Goal: Task Accomplishment & Management: Manage account settings

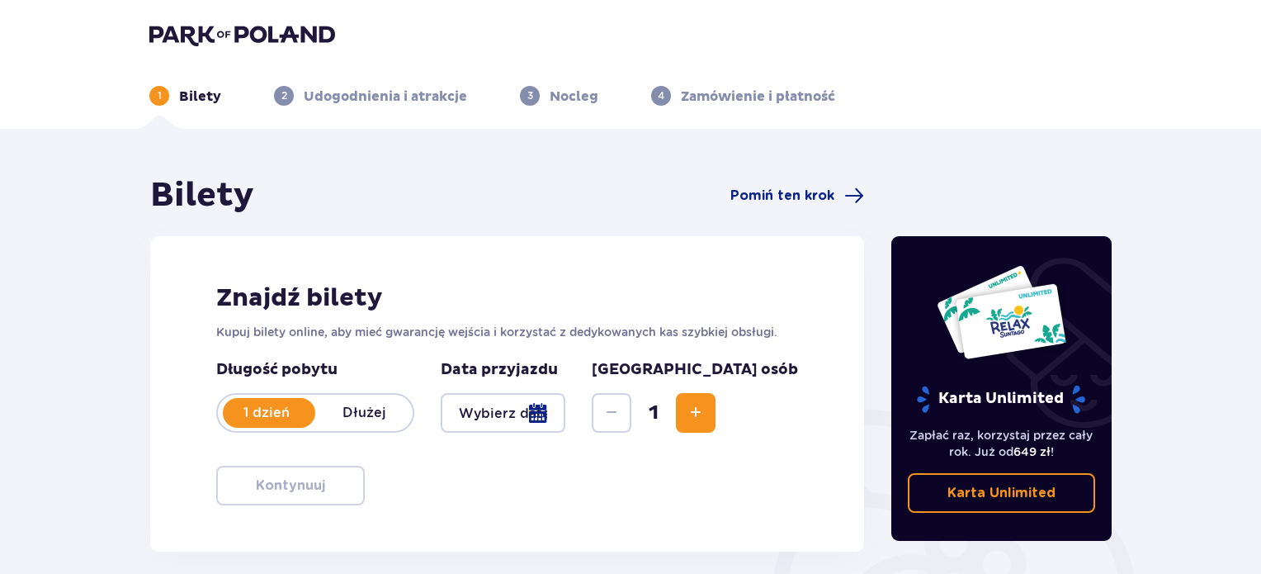
click at [257, 42] on img at bounding box center [242, 34] width 186 height 23
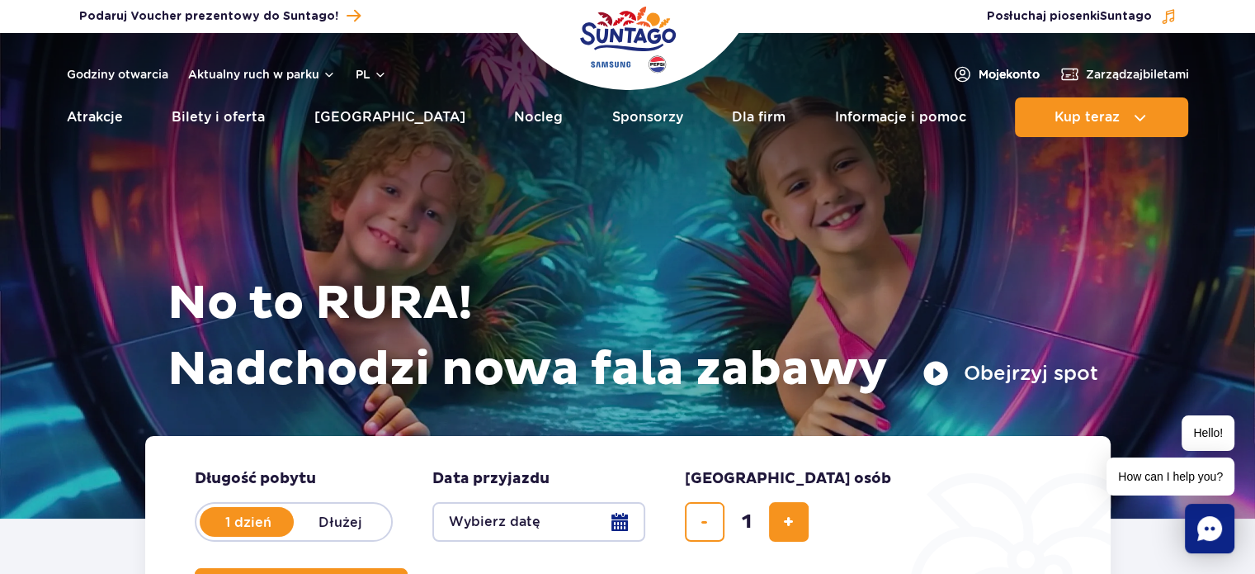
click at [984, 73] on span "Moje konto" at bounding box center [1009, 74] width 61 height 17
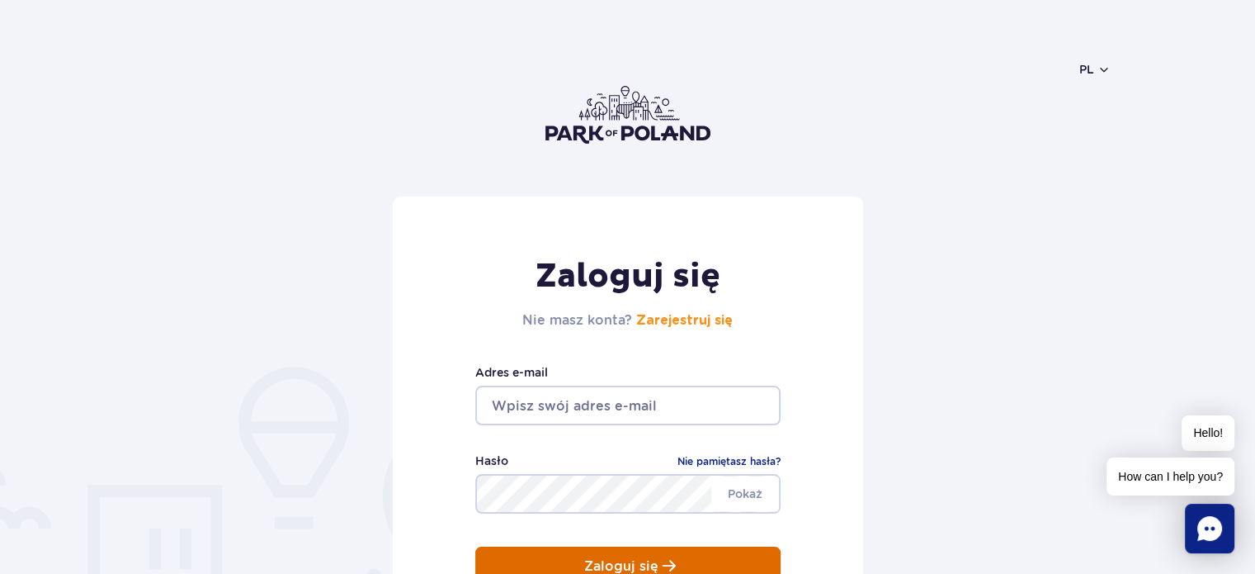
type input "anton.sytnyk@gmail.com"
click at [609, 560] on p "Zaloguj się" at bounding box center [621, 566] width 74 height 15
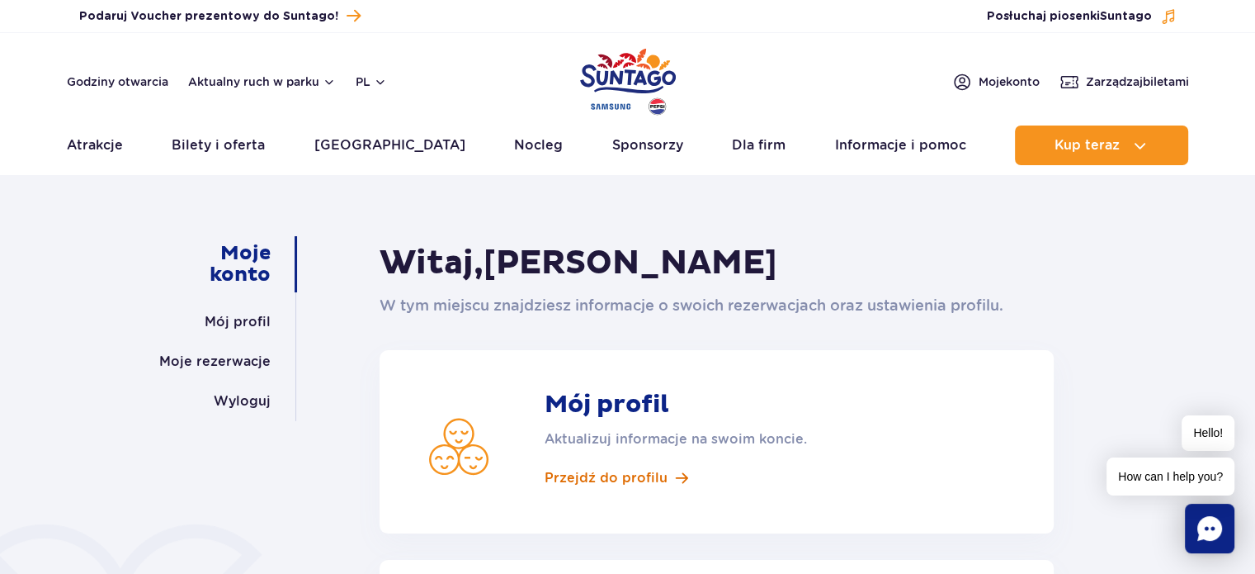
click at [621, 482] on span "Przejdź do profilu" at bounding box center [606, 478] width 123 height 18
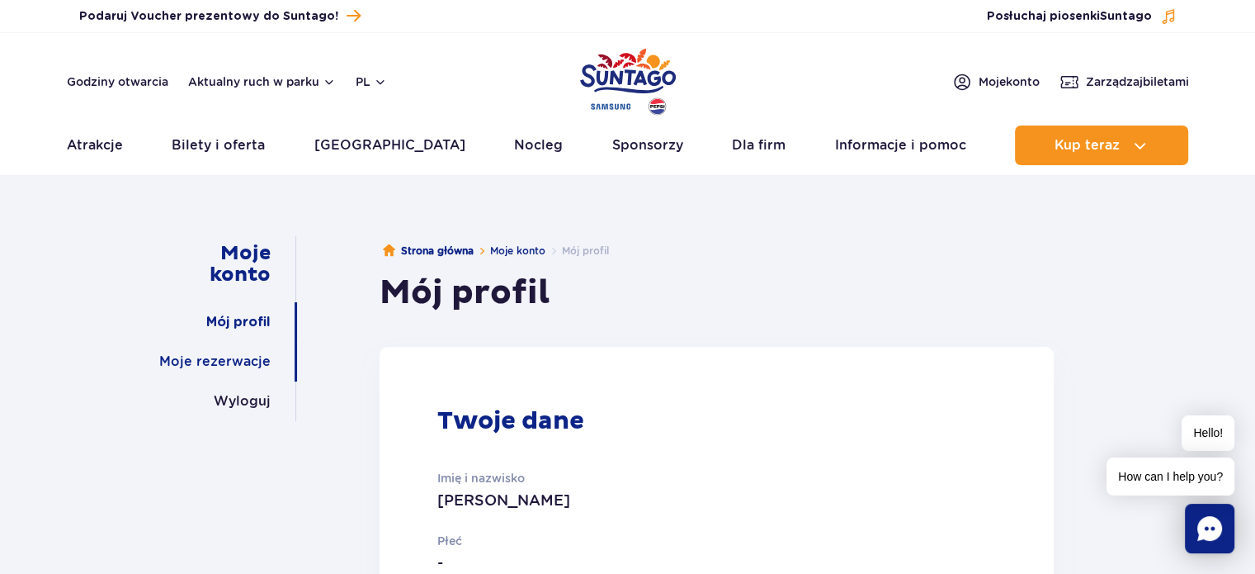
click at [248, 352] on link "Moje rezerwacje" at bounding box center [214, 362] width 111 height 40
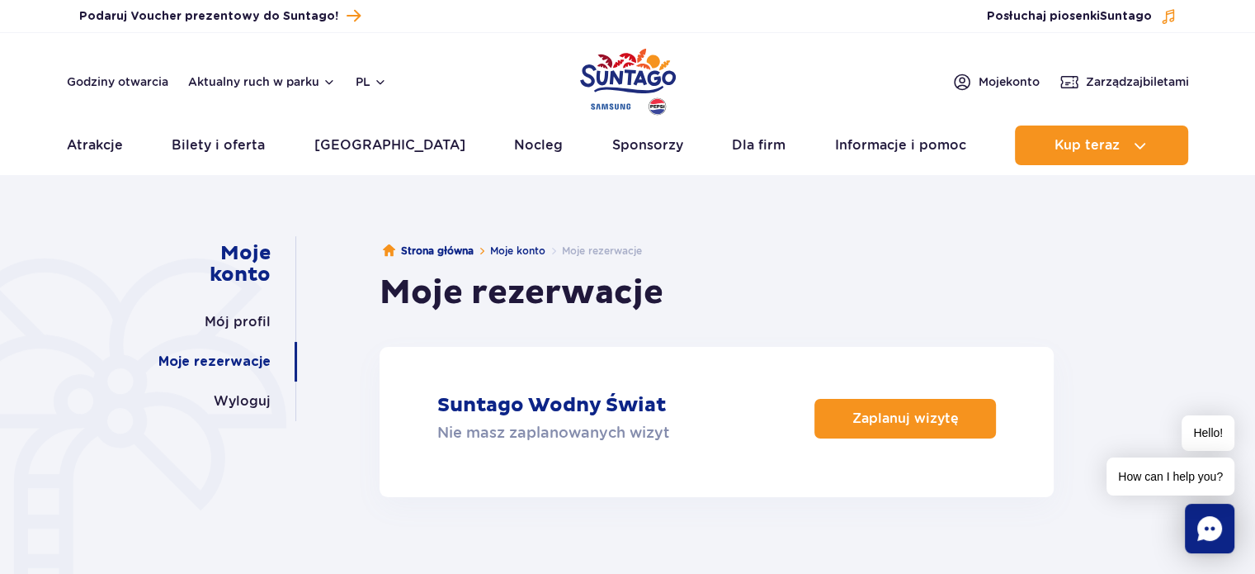
click at [1156, 330] on div "Moje konto Mój profil Moje rezerwacje Wyloguj [GEOGRAPHIC_DATA] Moje konto Moje…" at bounding box center [627, 407] width 1255 height 444
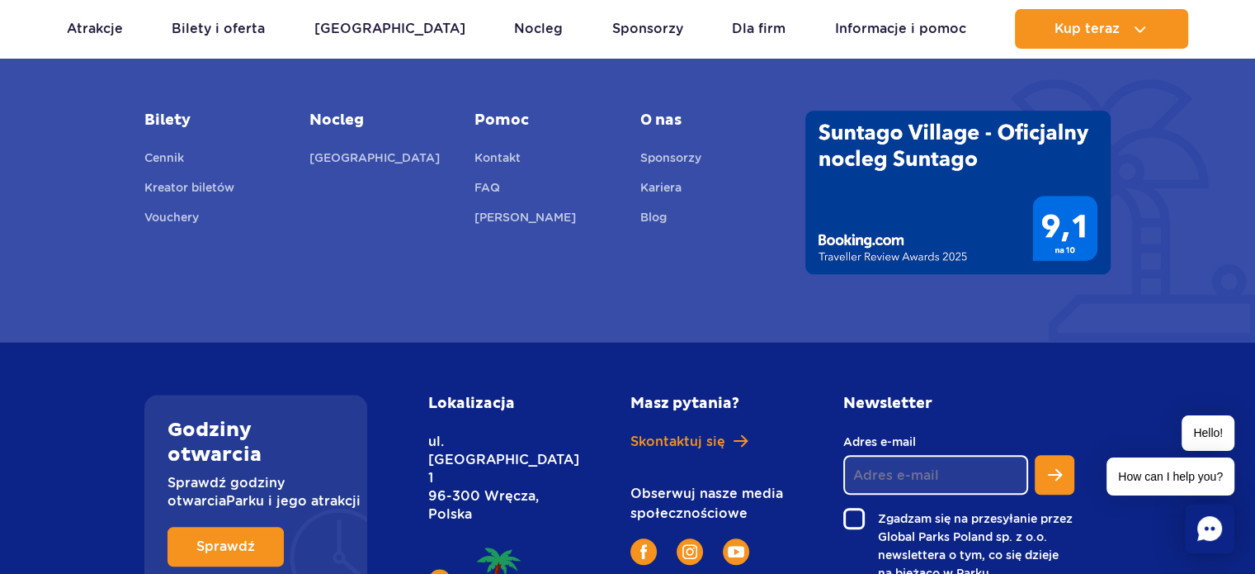
scroll to position [1060, 0]
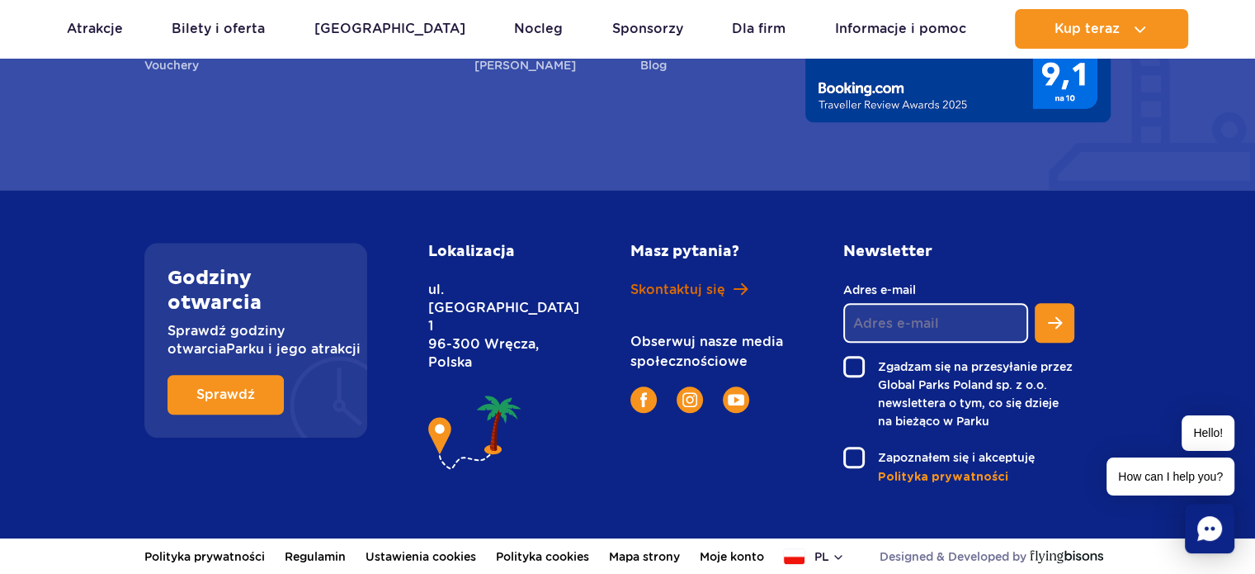
click at [712, 292] on span "Skontaktuj się" at bounding box center [677, 290] width 95 height 18
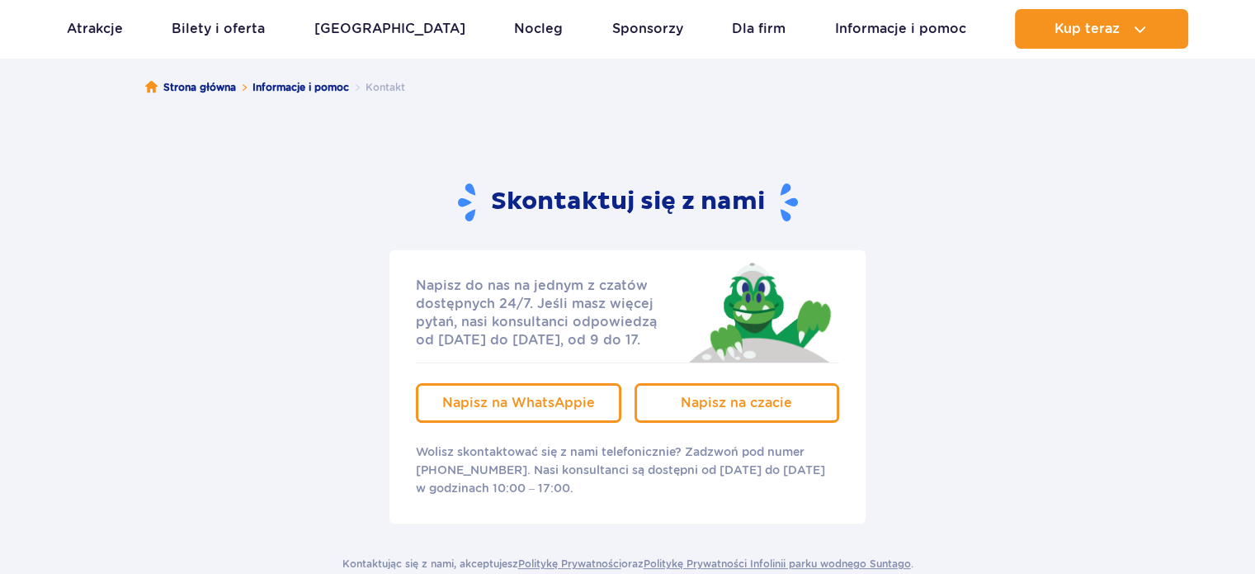
scroll to position [165, 0]
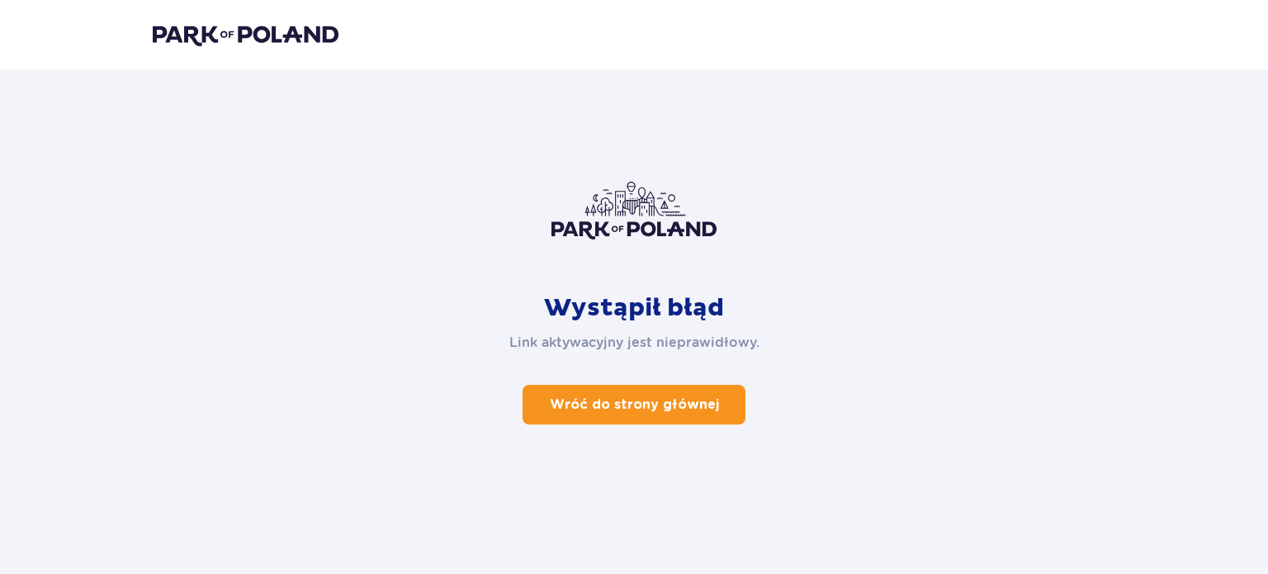
click at [642, 407] on p "Wróć do strony głównej" at bounding box center [634, 404] width 169 height 18
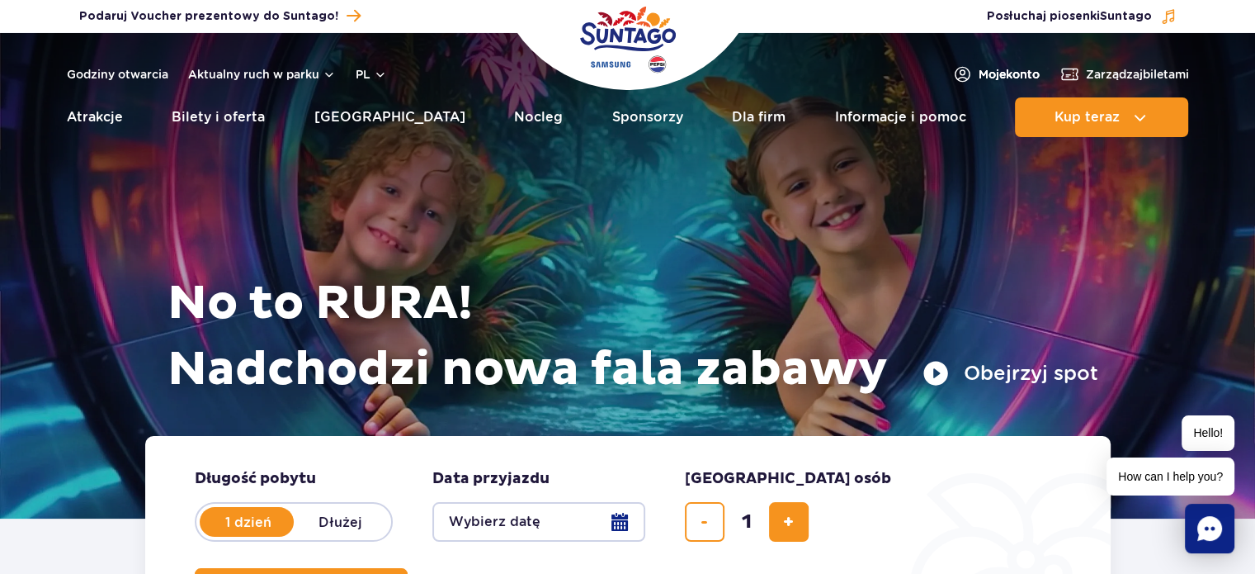
click at [994, 72] on span "Moje konto" at bounding box center [1009, 74] width 61 height 17
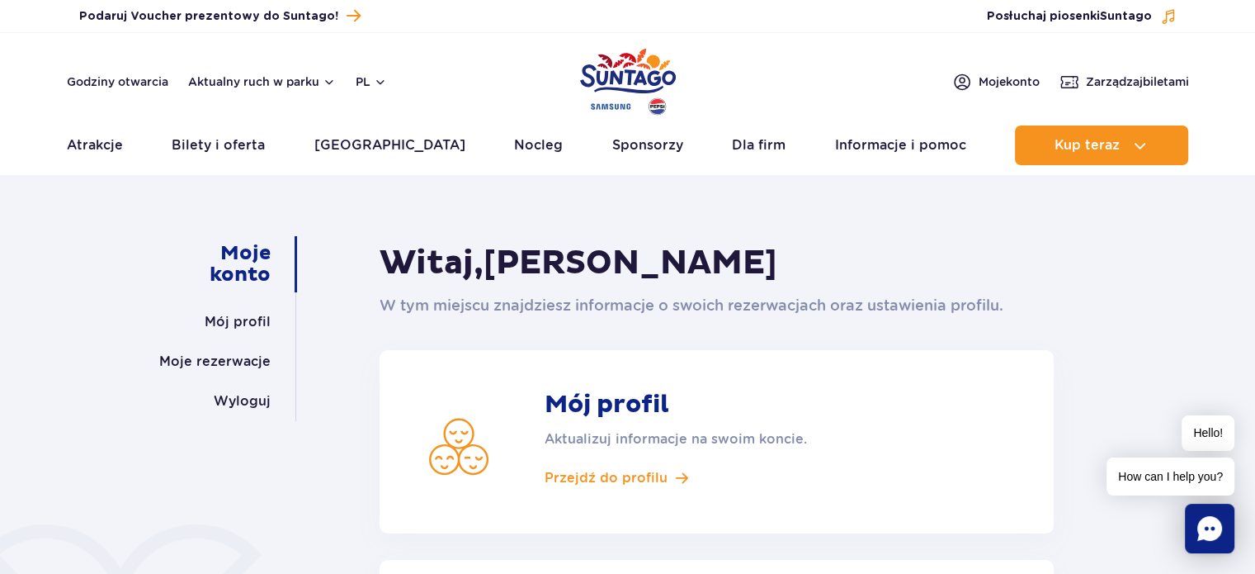
click at [756, 247] on h1 "Witaj, Anton Sytnyk" at bounding box center [717, 263] width 674 height 41
click at [215, 363] on link "Moje rezerwacje" at bounding box center [214, 362] width 111 height 40
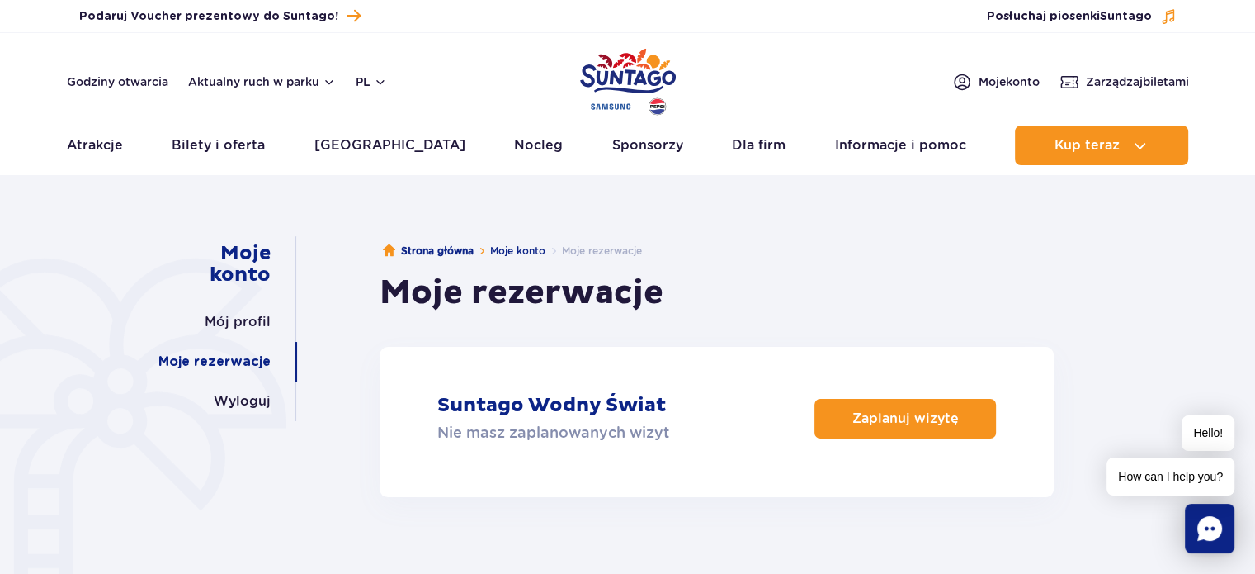
click at [1156, 473] on span "How can I help you?" at bounding box center [1171, 476] width 128 height 38
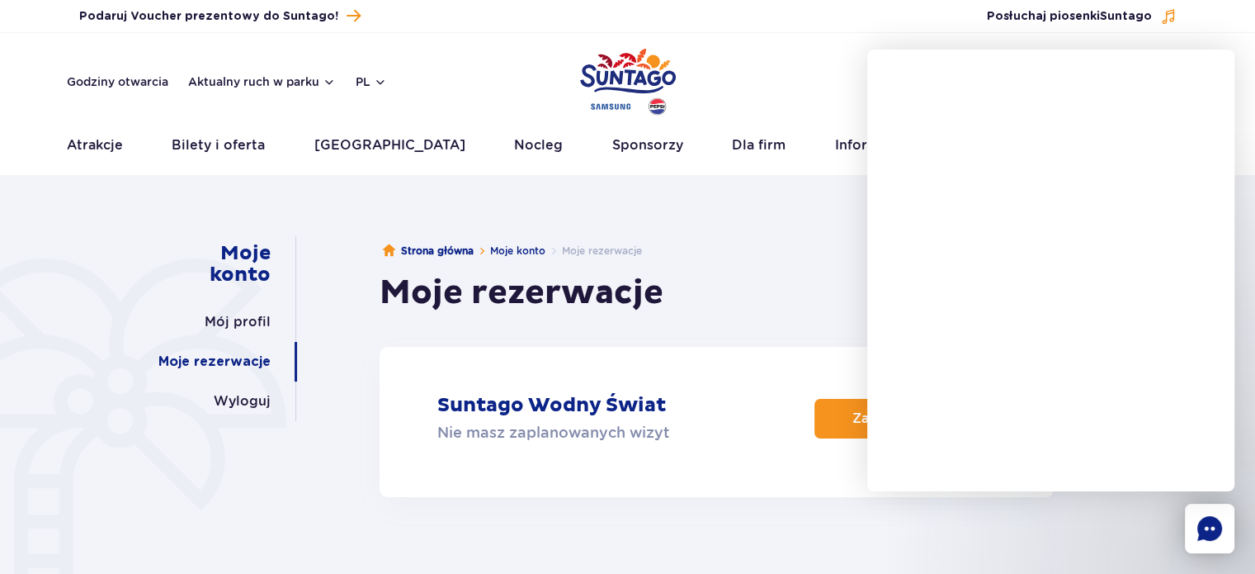
click at [714, 236] on ul "Strona główna Moje konto Moje rezerwacje" at bounding box center [717, 251] width 674 height 30
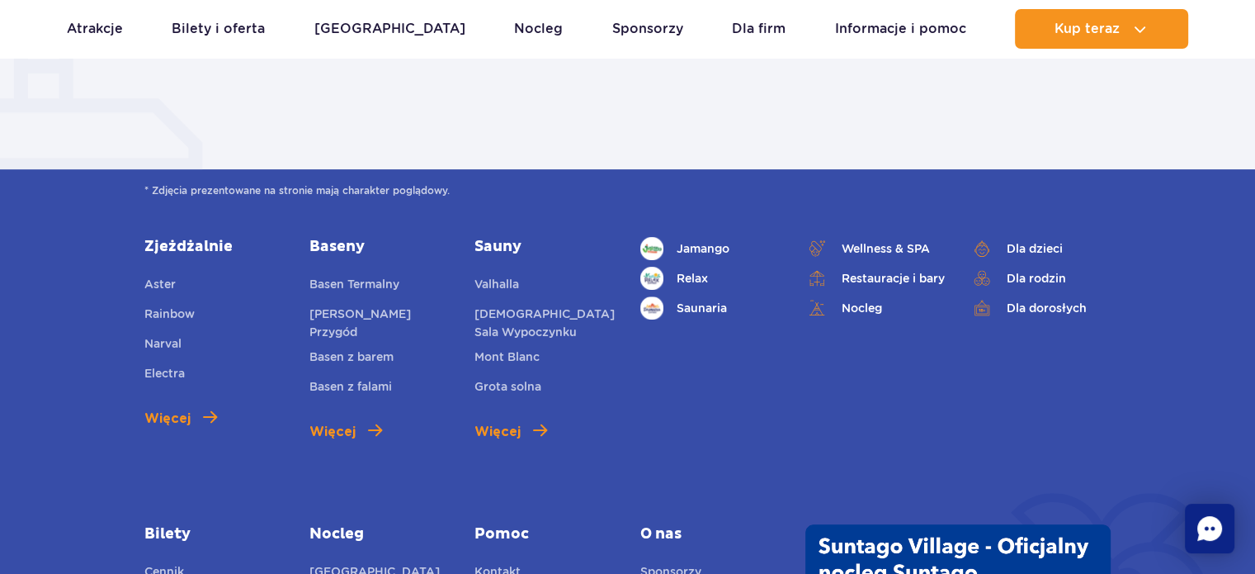
scroll to position [495, 0]
click at [659, 389] on div "Strefy Jamango Relax Saunaria Inne atrakcje Wellness & SPA Restauracje i bary N…" at bounding box center [876, 338] width 496 height 205
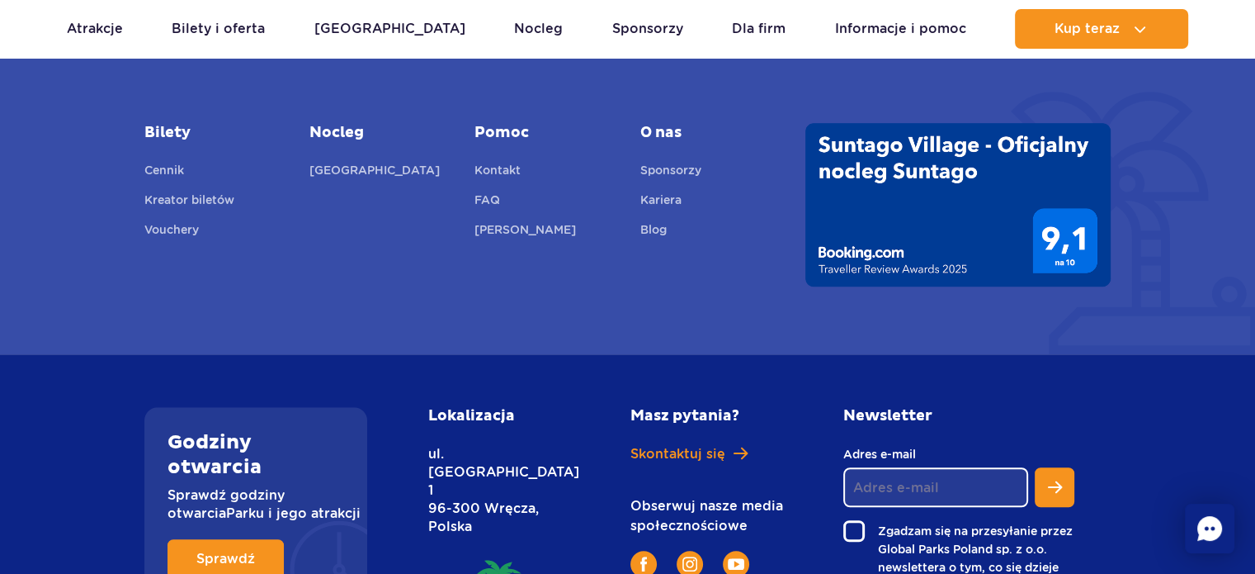
scroll to position [895, 0]
click at [563, 290] on div "* Zdjęcia prezentowane na stronie mają charakter poglądowy. Zjeżdżalnie Aster R…" at bounding box center [627, 62] width 1255 height 586
click at [492, 168] on link "Kontakt" at bounding box center [498, 173] width 46 height 23
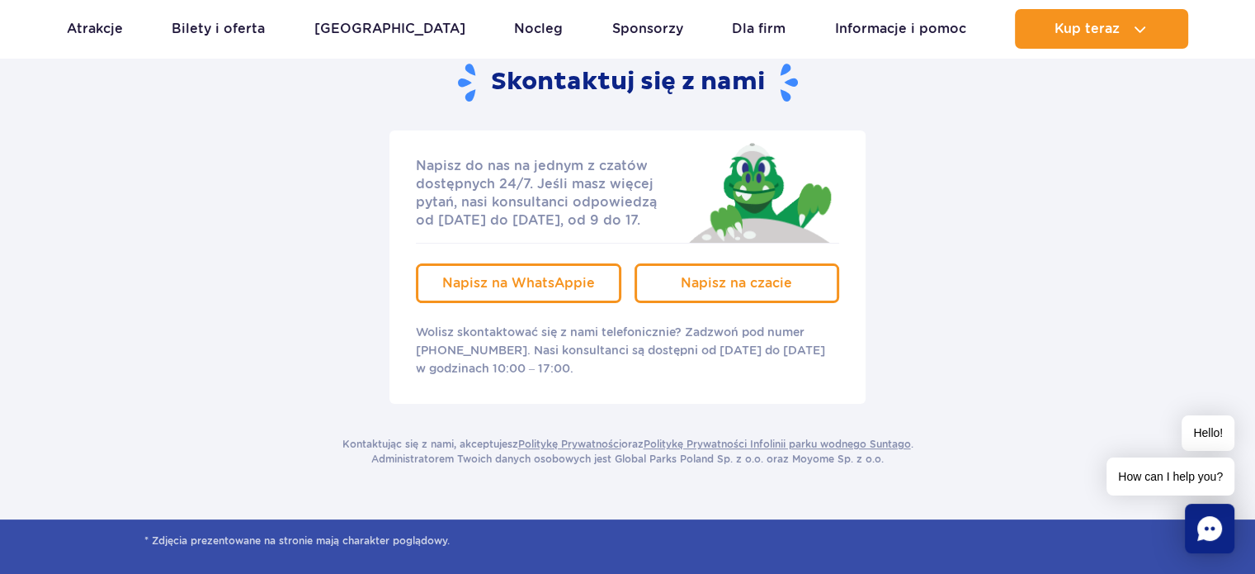
scroll to position [248, 0]
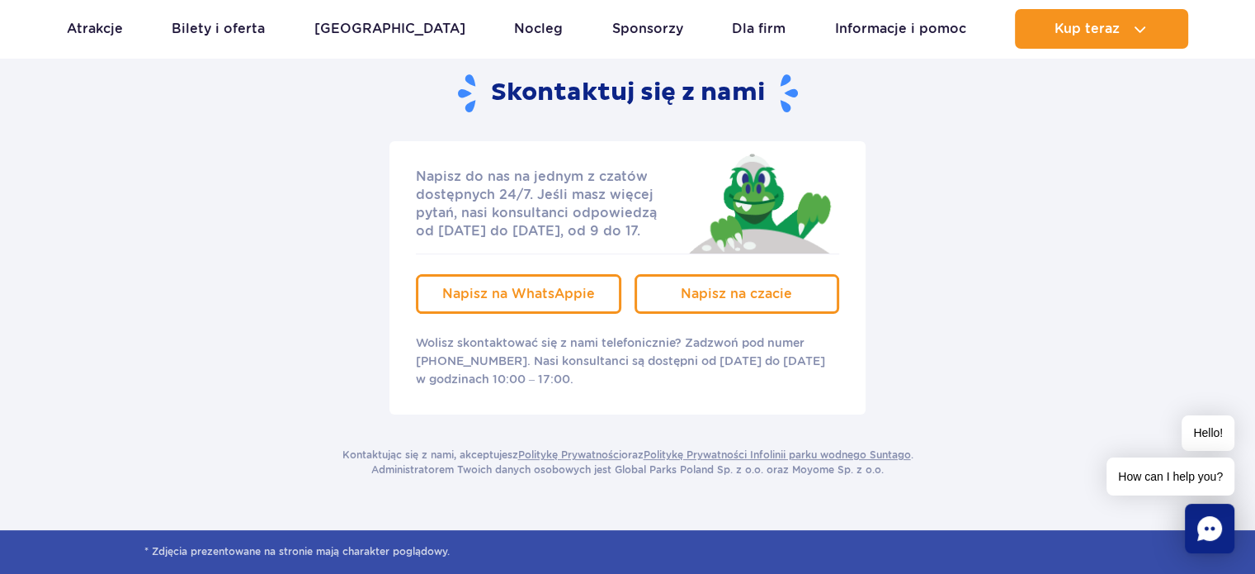
drag, startPoint x: 413, startPoint y: 343, endPoint x: 597, endPoint y: 385, distance: 188.8
click at [597, 385] on div "Napisz do nas na jednym z czatów dostępnych 24/7. Jeśli masz więcej pytań, nasi…" at bounding box center [628, 277] width 476 height 273
copy p "Wolisz skontaktować się z nami telefonicznie? Zadzwoń pod numer [PHONE_NUMBER].…"
click at [370, 267] on div "Napisz do nas na jednym z czatów dostępnych 24/7. Jeśli masz więcej pytań, nasi…" at bounding box center [627, 277] width 991 height 273
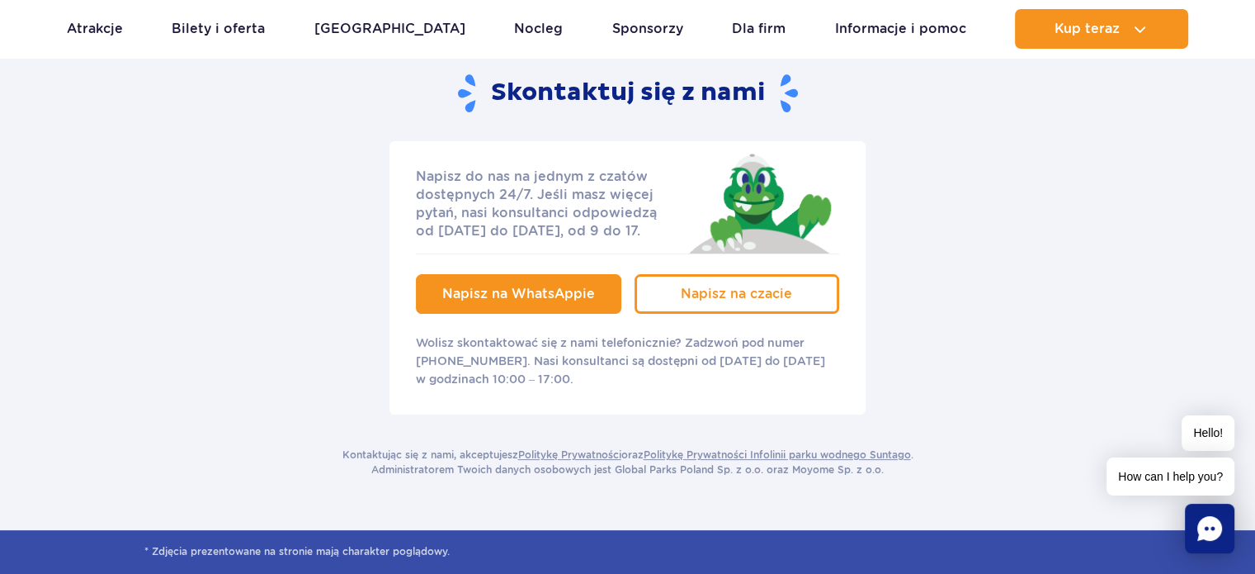
click at [508, 287] on span "Napisz na WhatsAppie" at bounding box center [518, 294] width 153 height 16
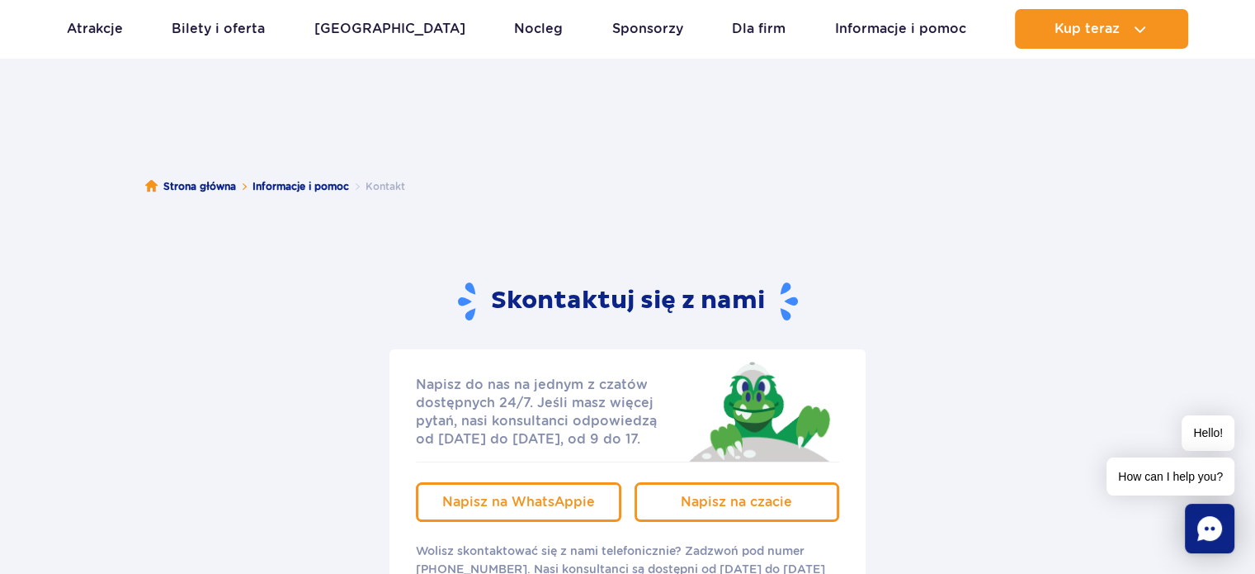
scroll to position [0, 0]
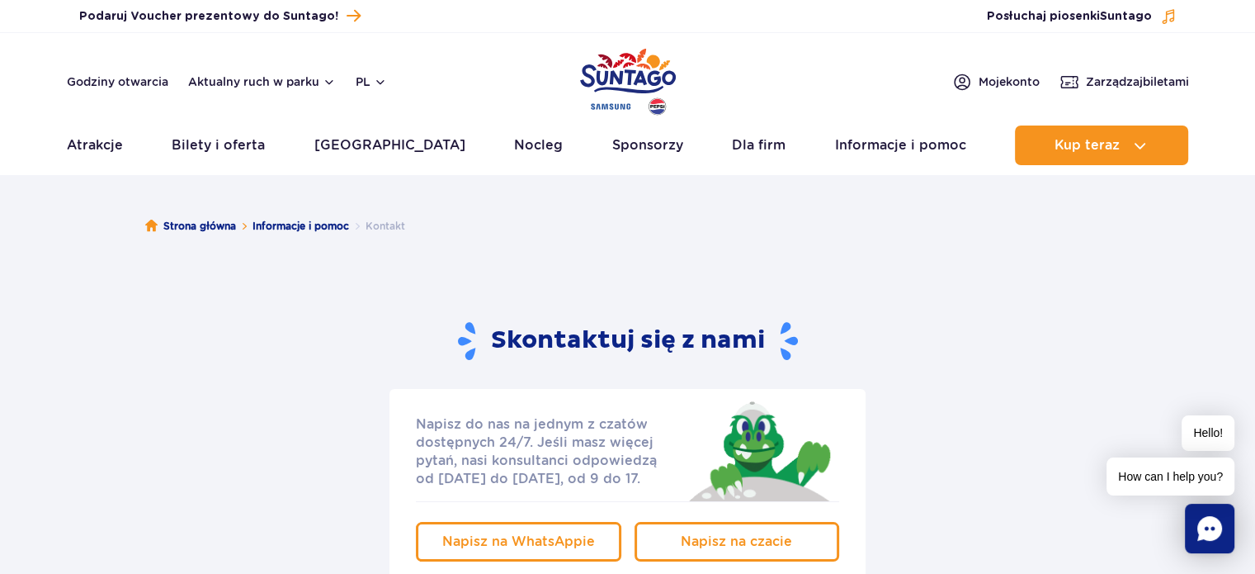
click at [647, 77] on img "Park of Poland" at bounding box center [628, 82] width 96 height 76
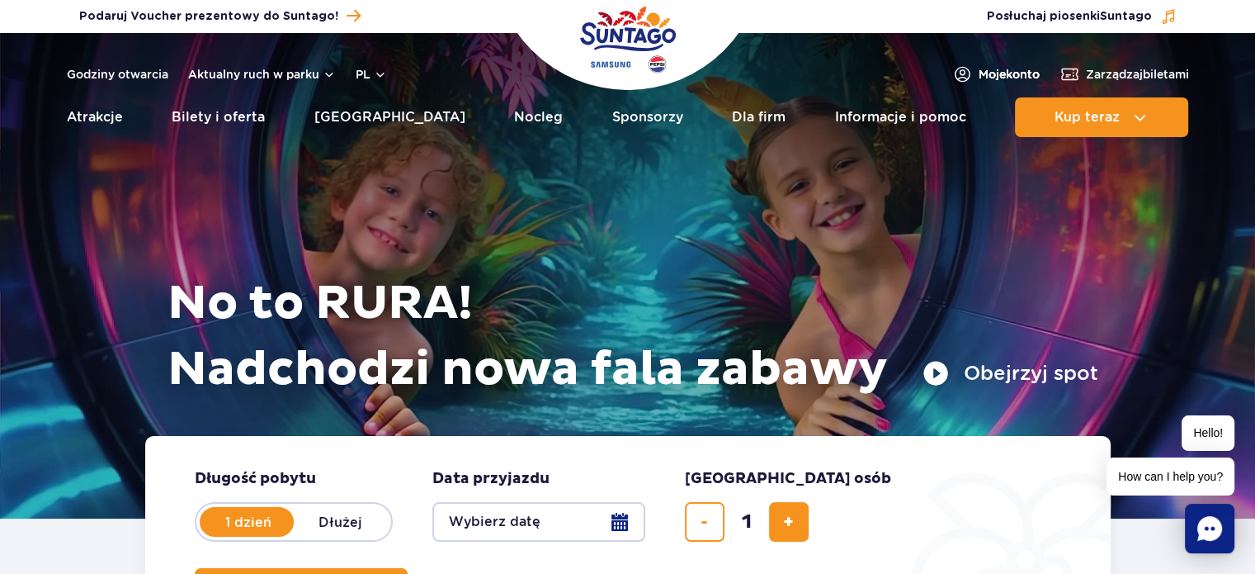
click at [984, 76] on span "Moje konto" at bounding box center [1009, 74] width 61 height 17
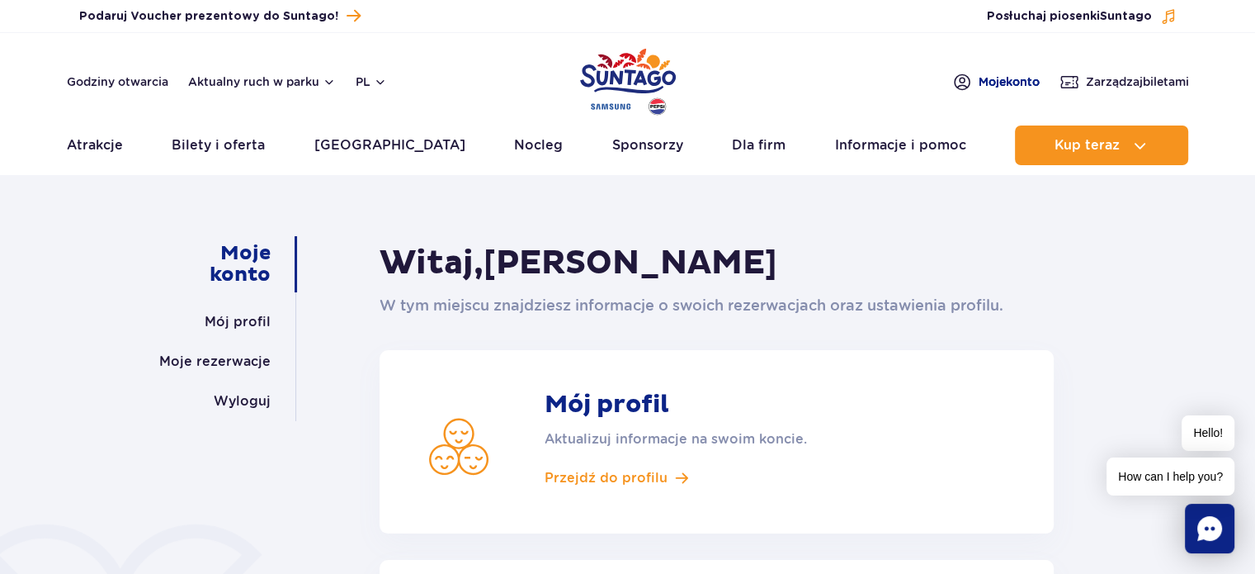
click at [954, 83] on img at bounding box center [962, 82] width 20 height 21
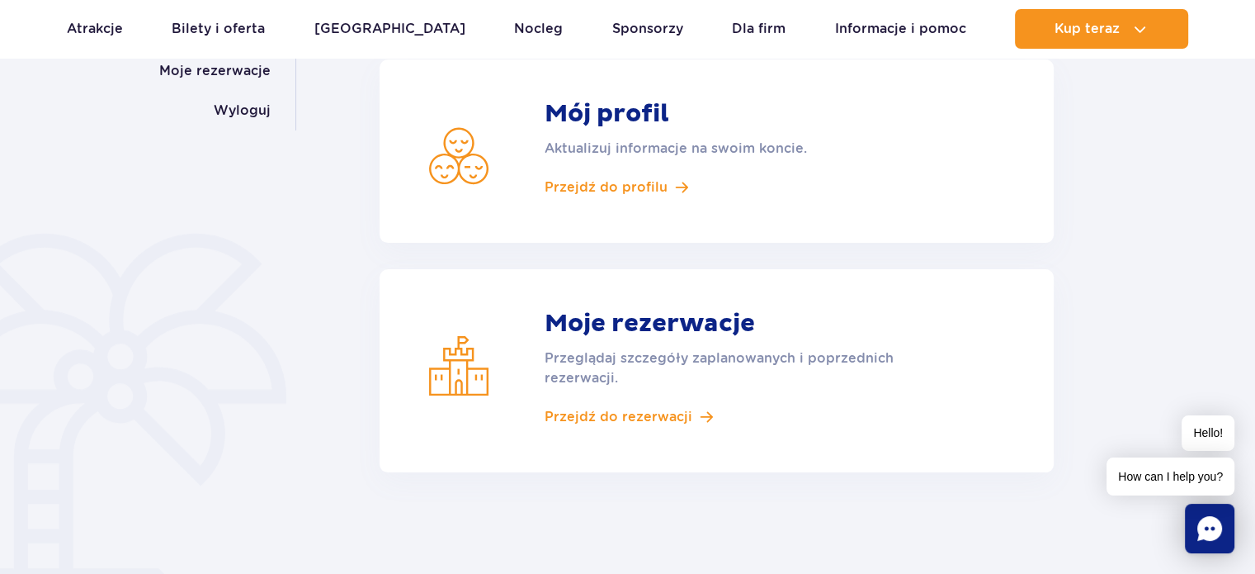
scroll to position [330, 0]
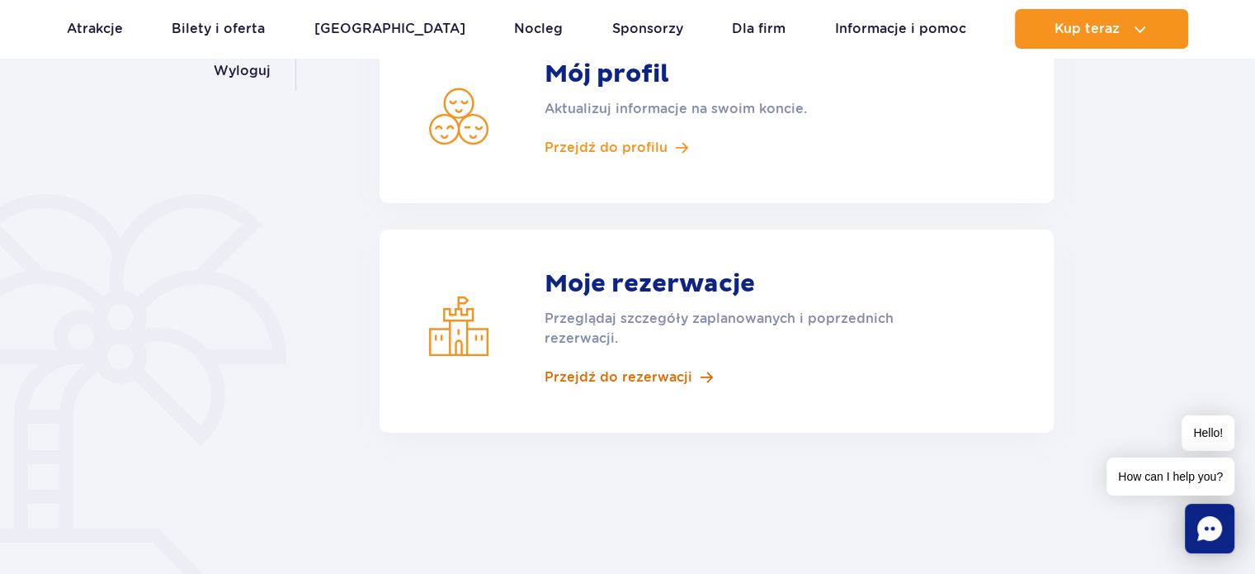
click at [655, 379] on span "Przejdź do rezerwacji" at bounding box center [619, 377] width 148 height 18
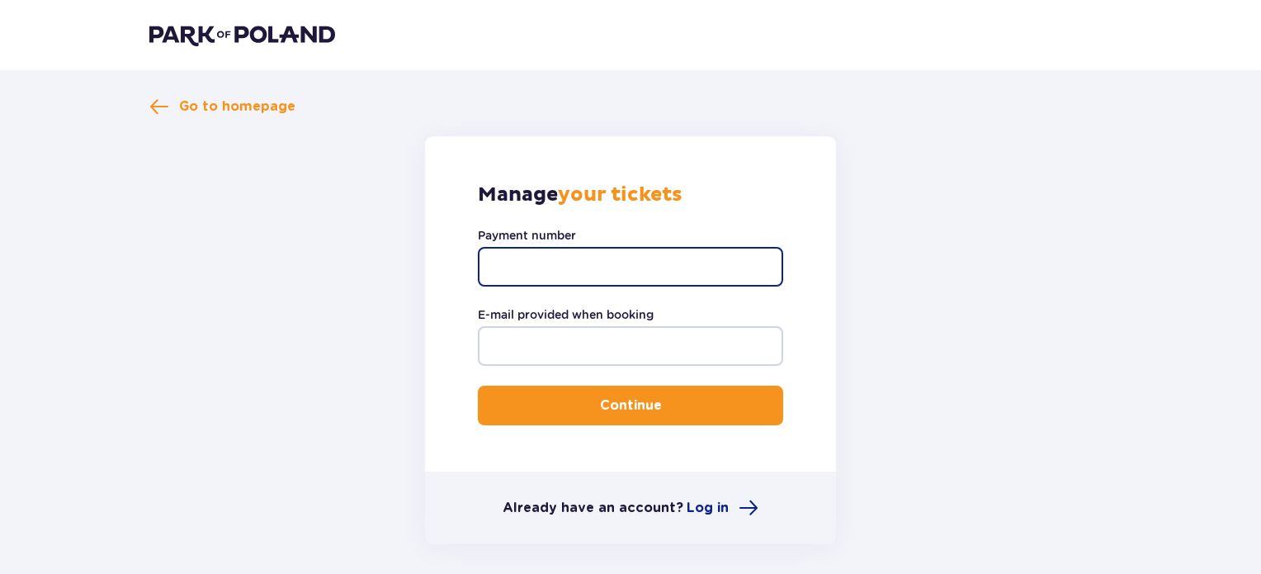
click at [594, 262] on input "Payment number" at bounding box center [630, 267] width 305 height 40
paste input "dce4ee1b-b728-47e7-9596-cf6e2bb594e4"
type input "dce4ee1b-b728-47e7-9596-cf6e2bb594e4"
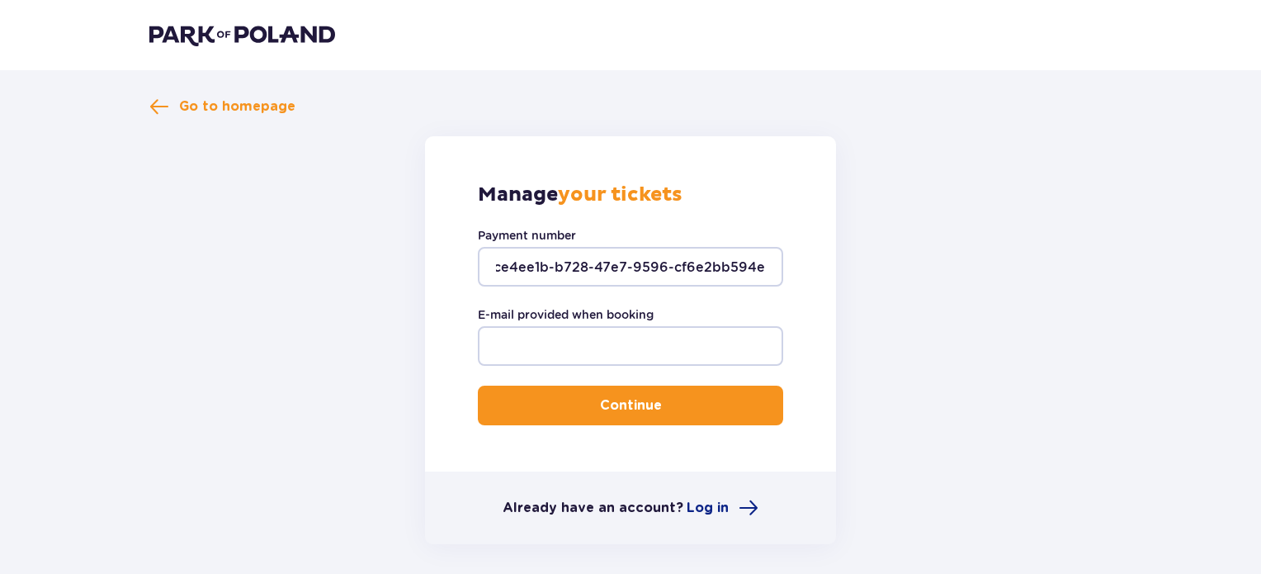
scroll to position [0, 0]
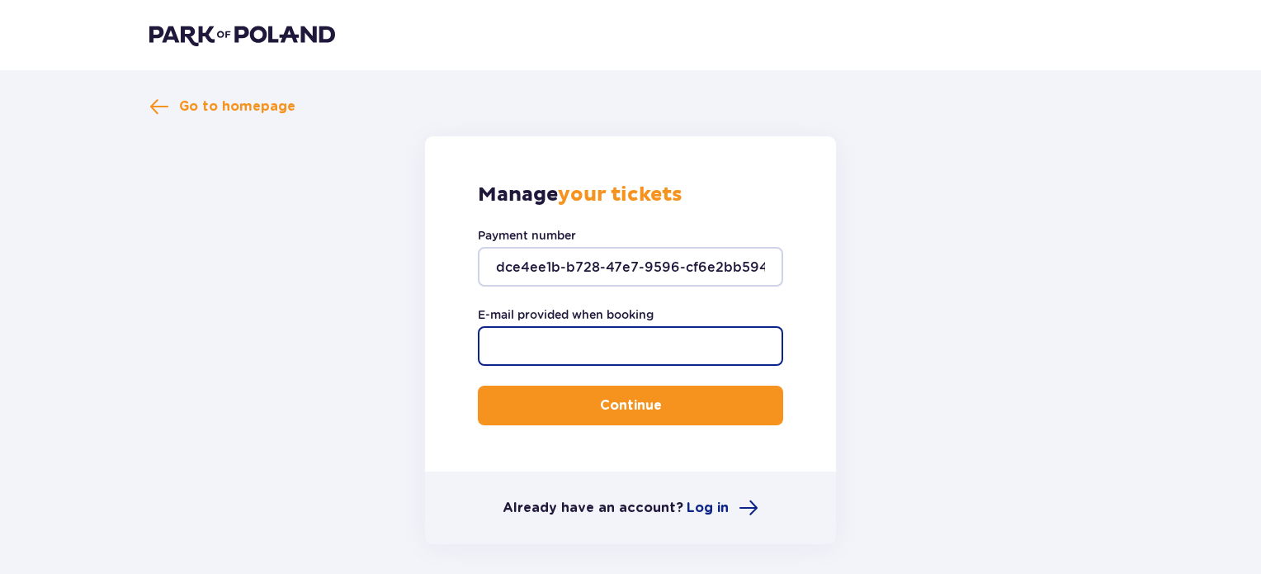
click at [654, 346] on input "E-mail provided when booking" at bounding box center [630, 346] width 305 height 40
paste input "TR-VRC-J0B2HGX"
type input "TR-VRC-J0B2HGX"
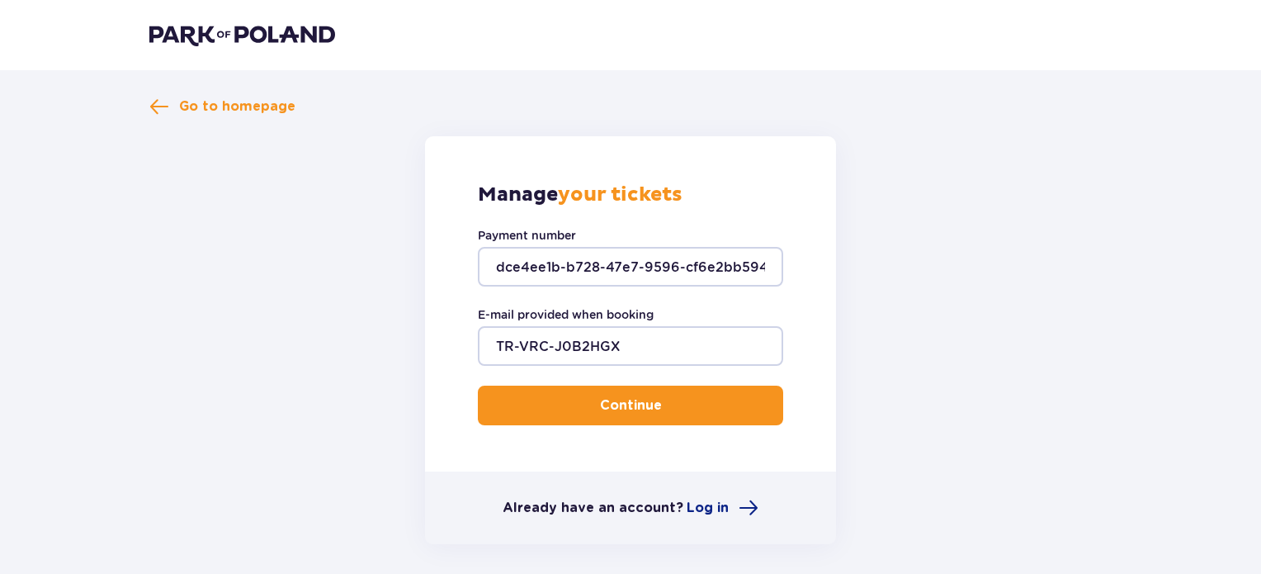
click at [528, 413] on button "Continue" at bounding box center [630, 405] width 305 height 40
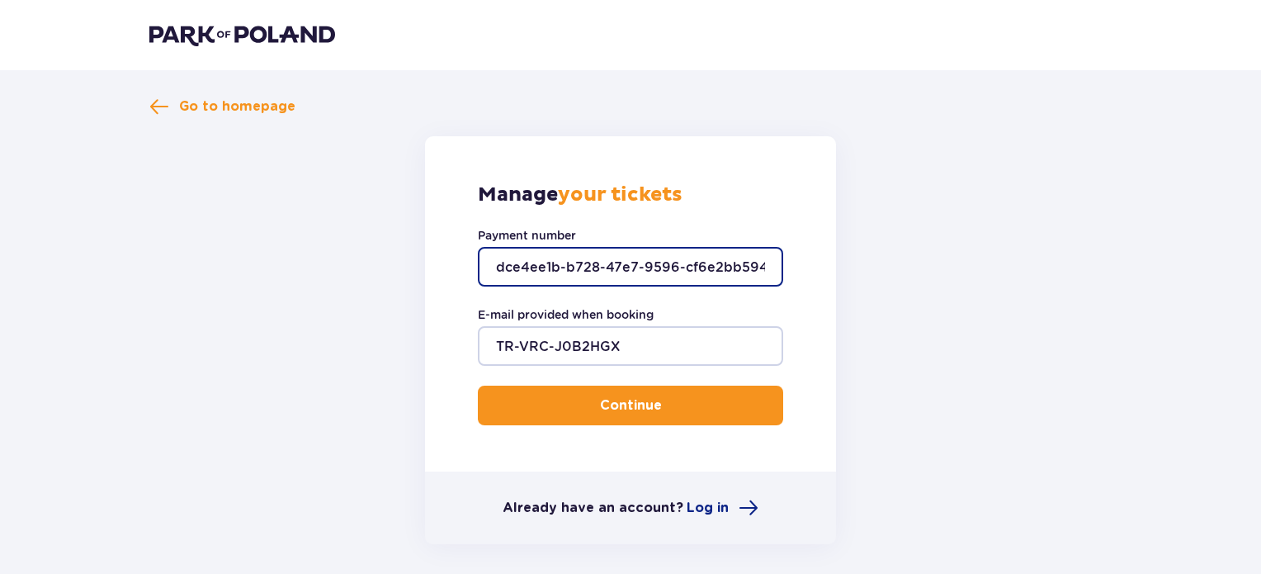
click at [753, 265] on input "dce4ee1b-b728-47e7-9596-cf6e2bb594e4" at bounding box center [630, 267] width 305 height 40
paste input "TR-VRC-J0B2HGX"
type input "TR-VRC-J0B2HGX"
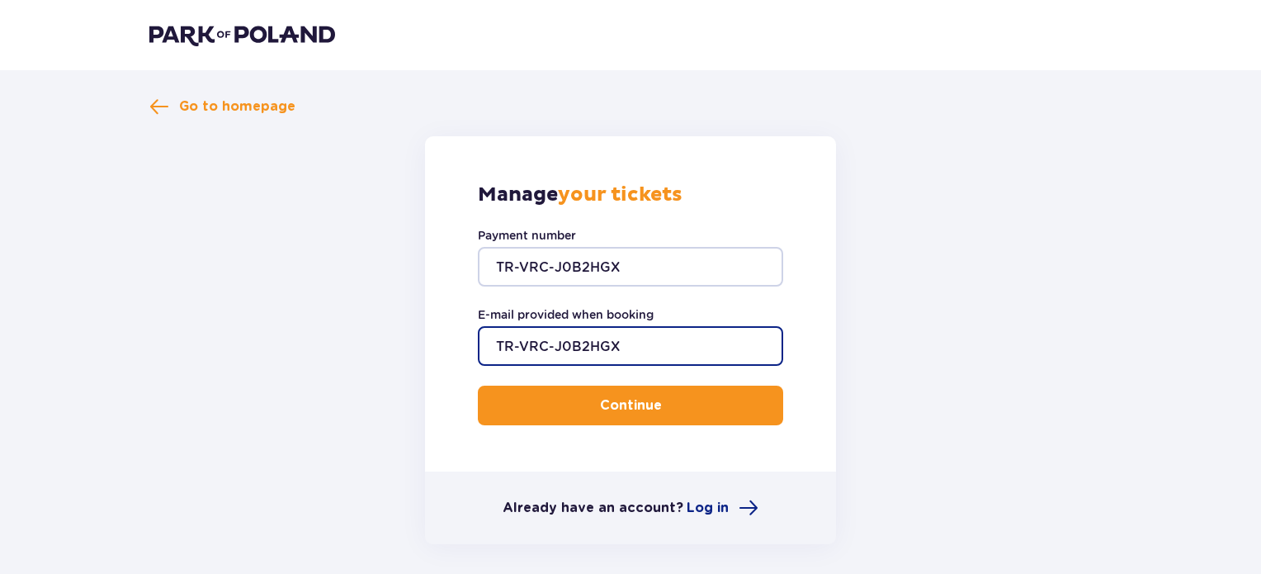
drag, startPoint x: 409, startPoint y: 343, endPoint x: 343, endPoint y: 347, distance: 66.1
click at [343, 347] on form "Manage your tickets Payment number TR-VRC-J0B2HGX E-mail provided when booking …" at bounding box center [630, 340] width 962 height 408
type input "ф"
type input "anton.sytnyk@gmail.com"
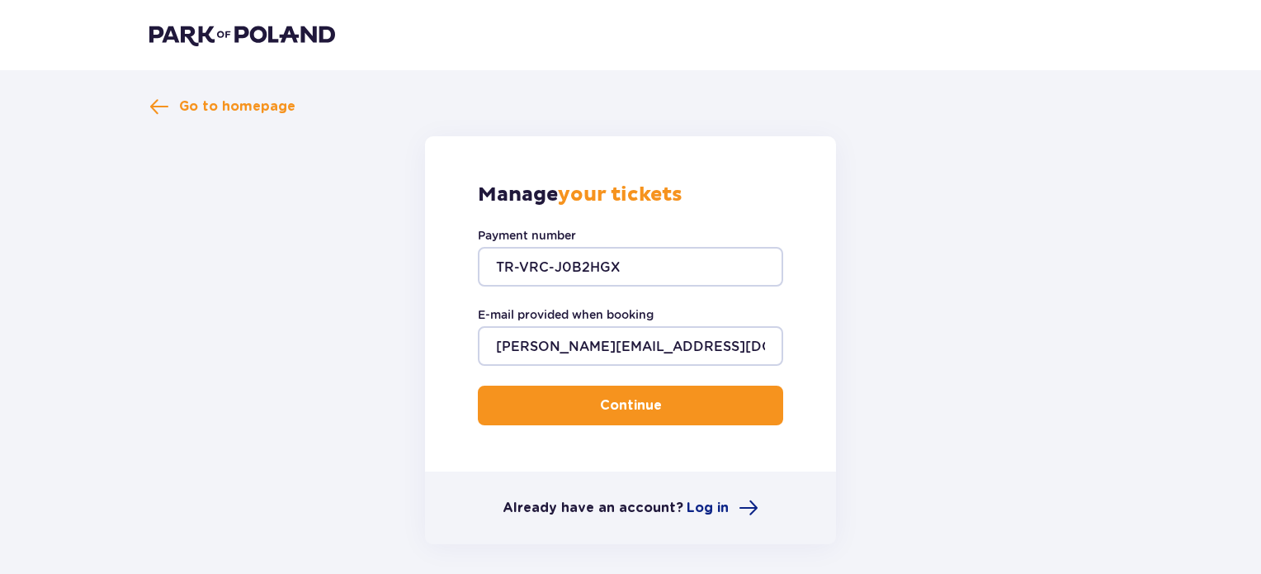
click at [630, 403] on p "Continue" at bounding box center [631, 405] width 62 height 18
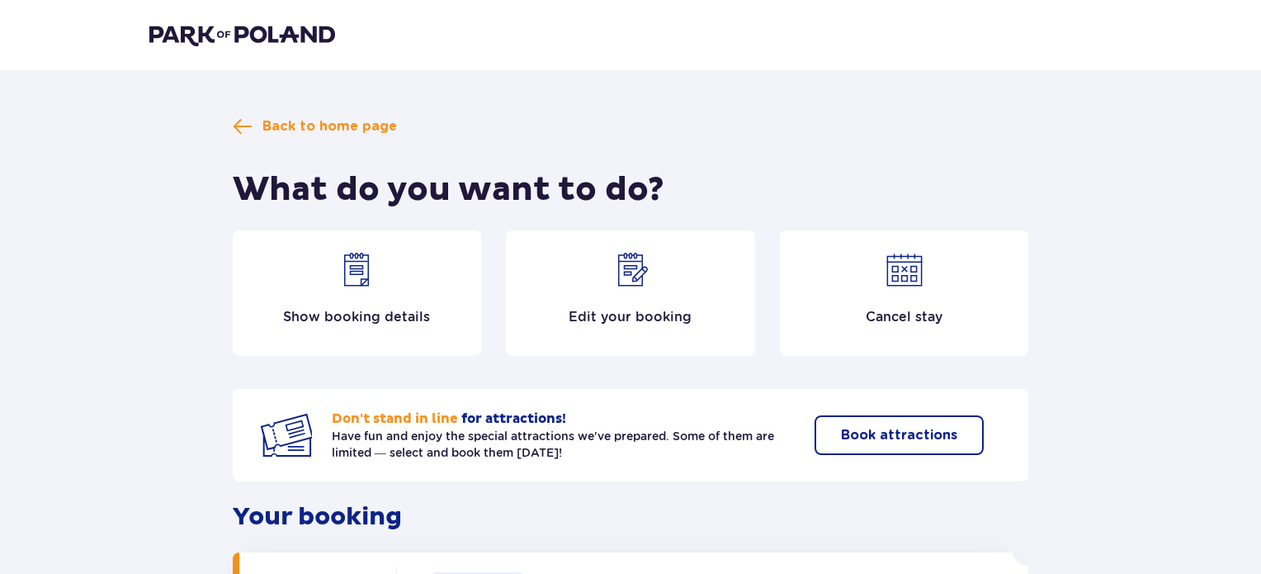
click at [644, 286] on img at bounding box center [631, 270] width 40 height 40
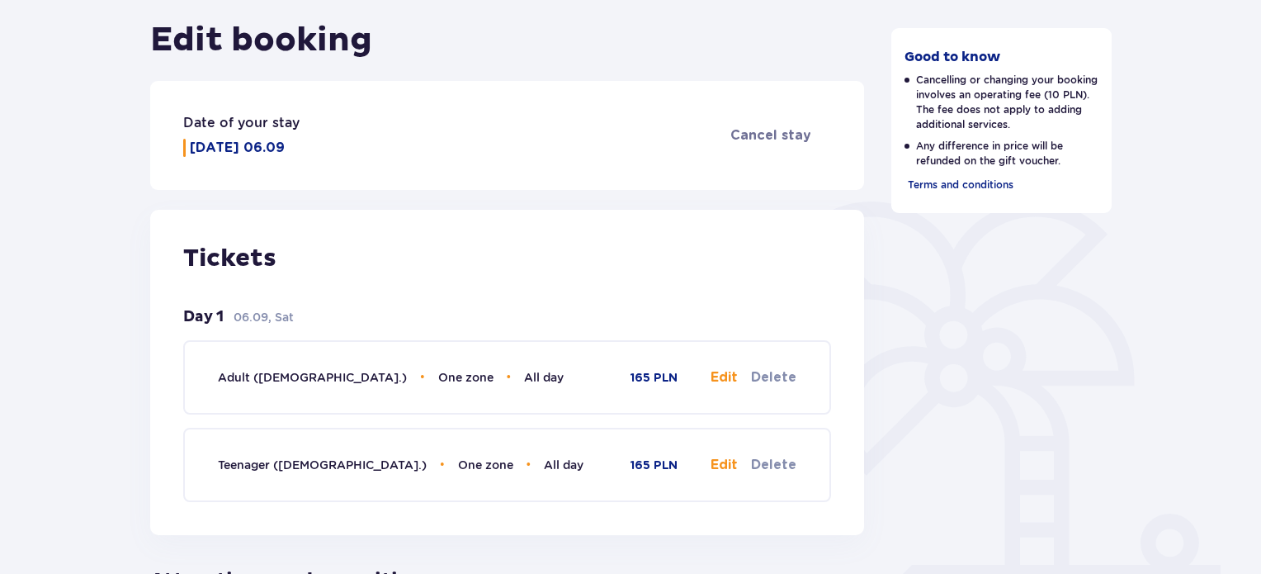
scroll to position [248, 0]
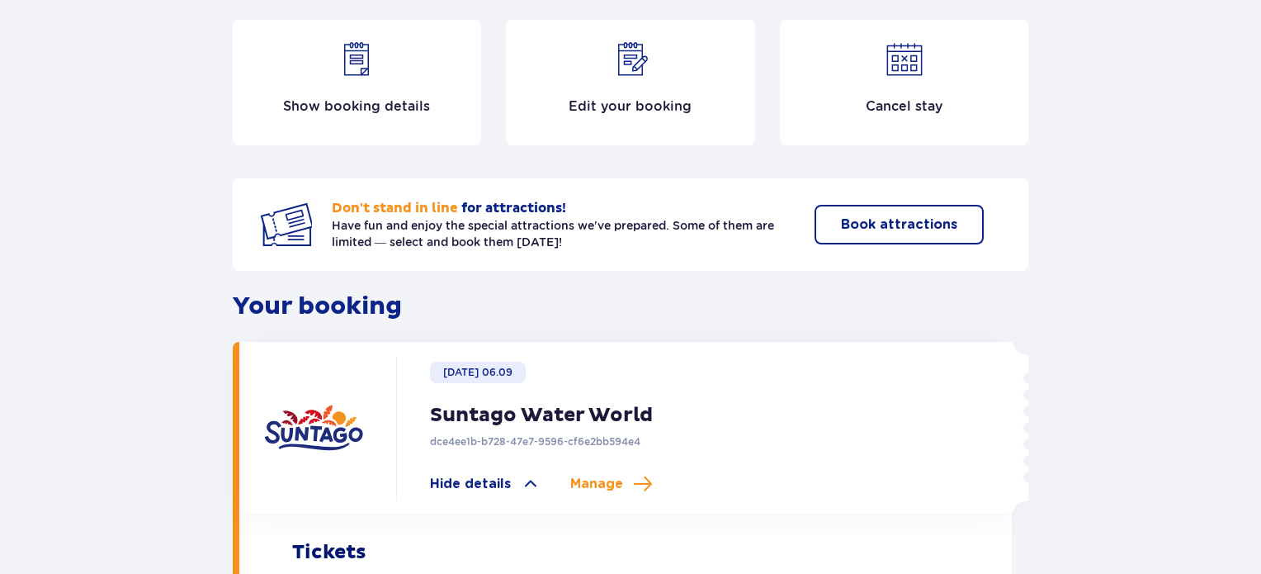
scroll to position [248, 0]
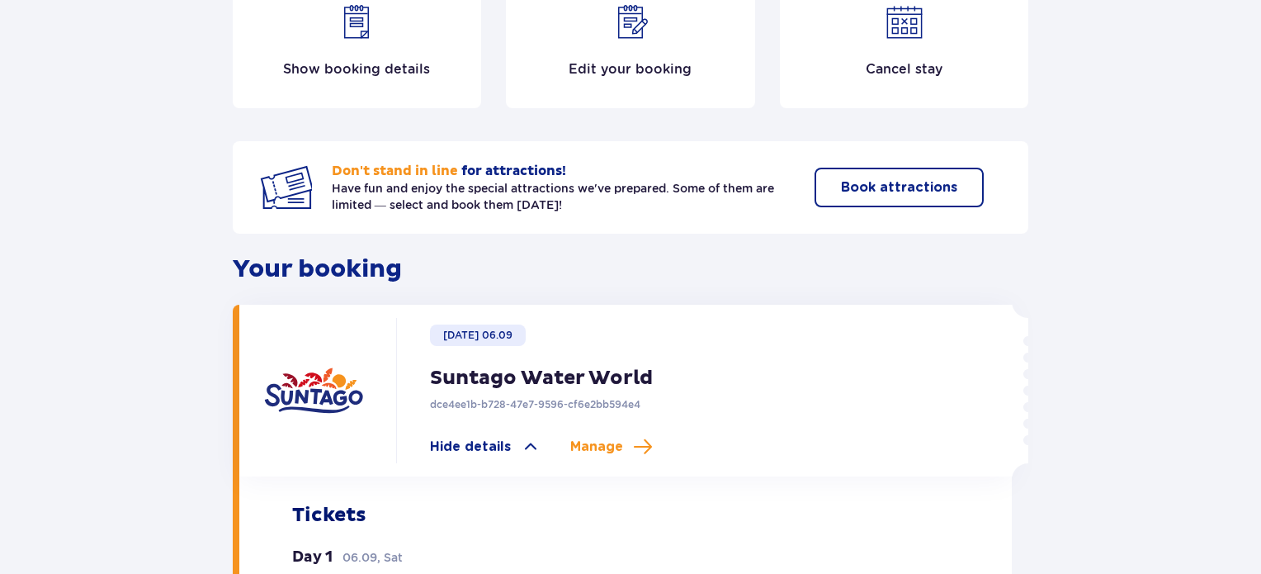
click at [346, 39] on img at bounding box center [357, 22] width 40 height 40
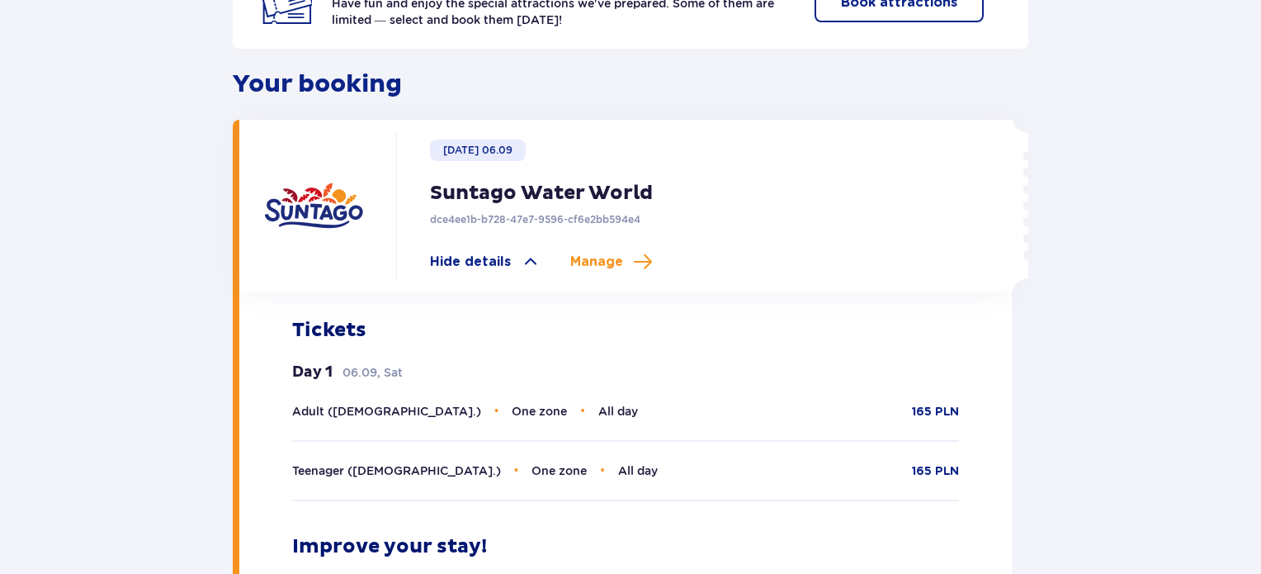
scroll to position [399, 0]
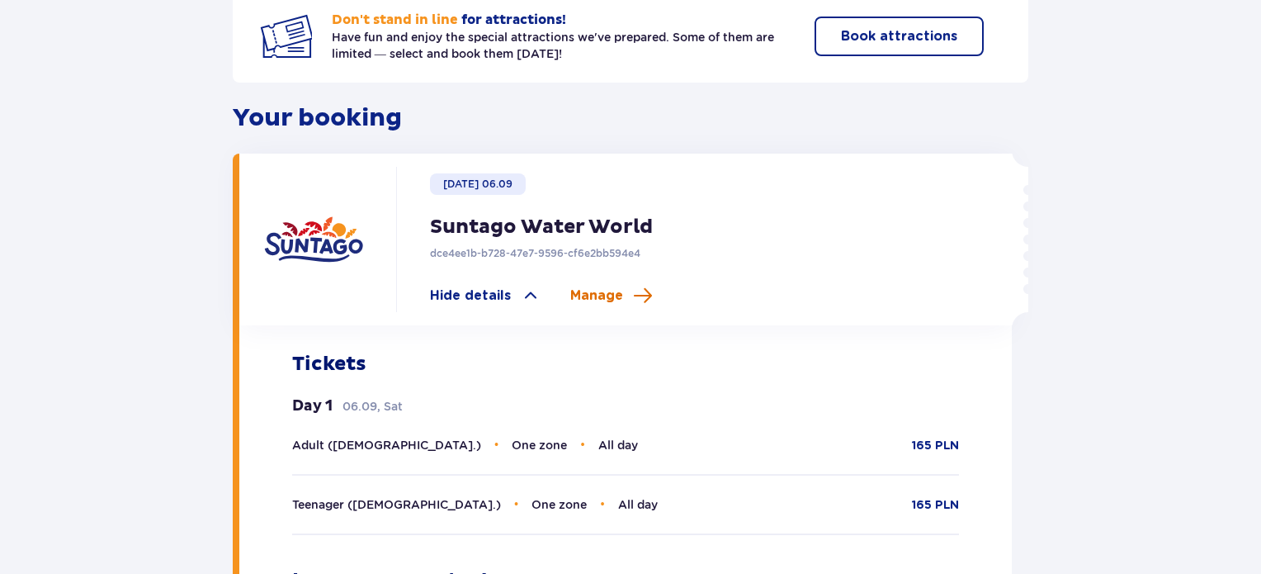
click at [626, 292] on span "Manage" at bounding box center [611, 296] width 83 height 20
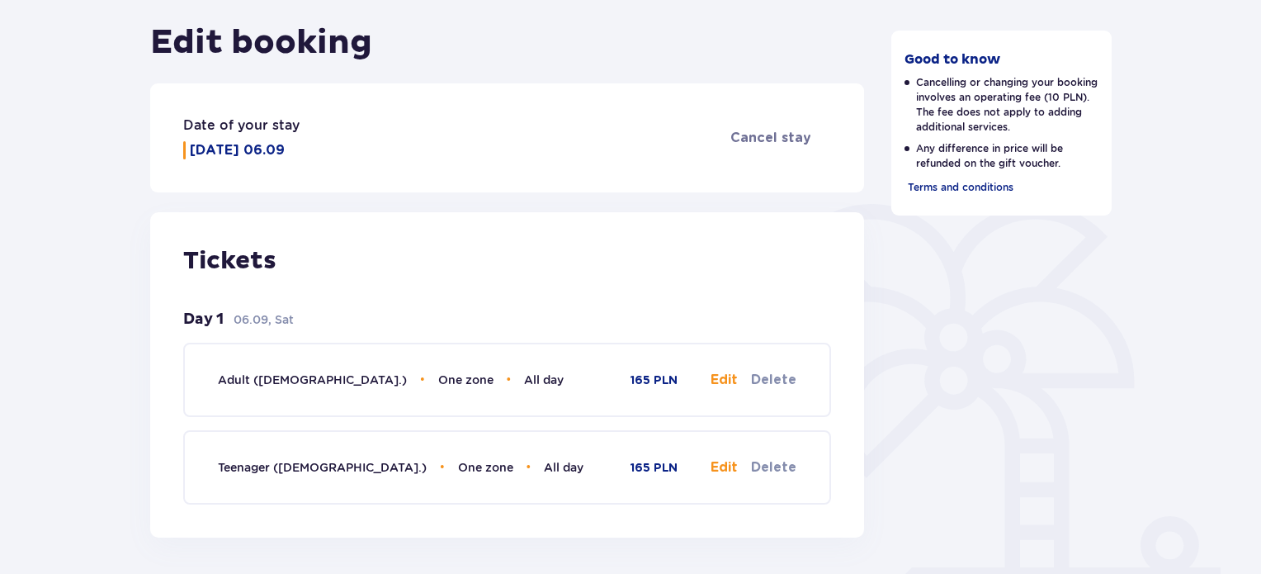
scroll to position [248, 0]
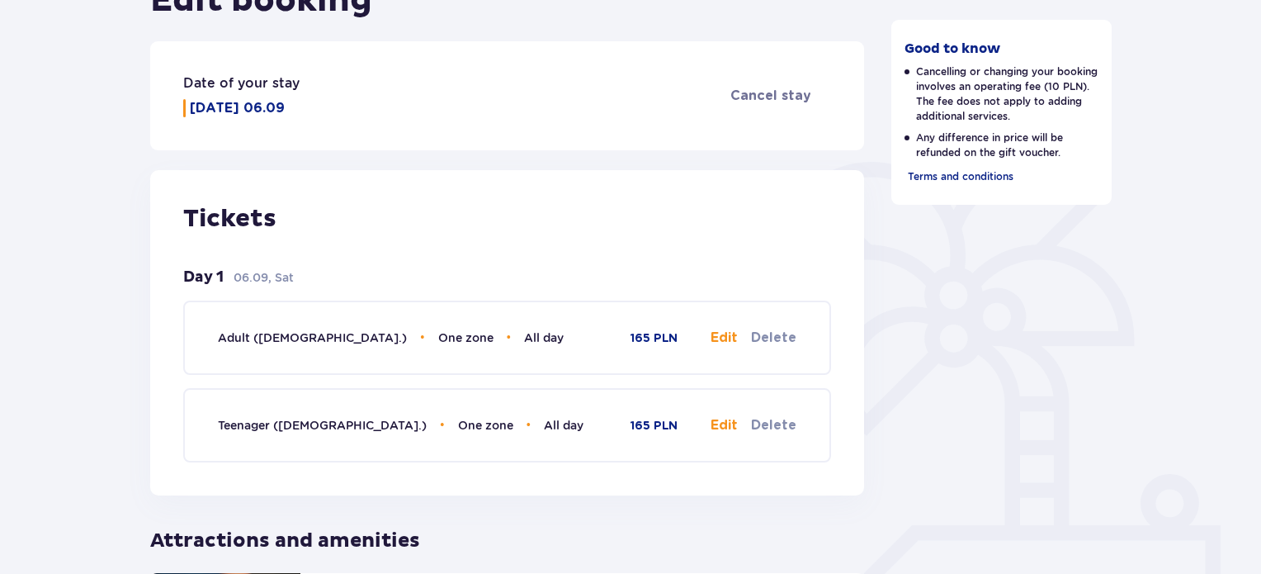
click at [731, 335] on button "Edit" at bounding box center [724, 337] width 27 height 18
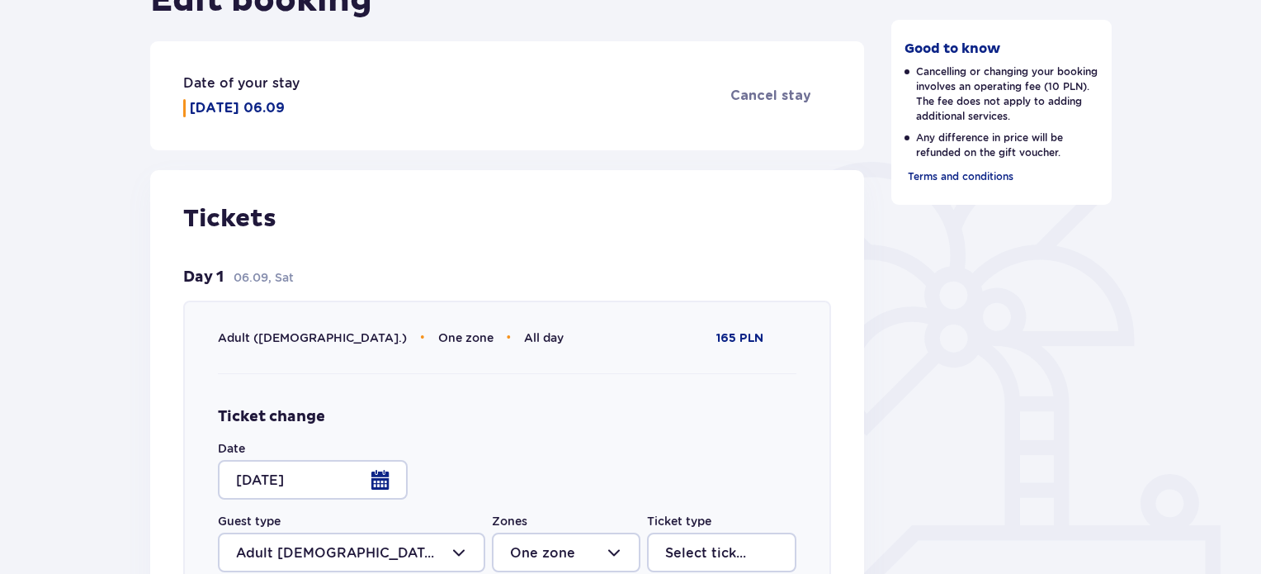
type input "All day"
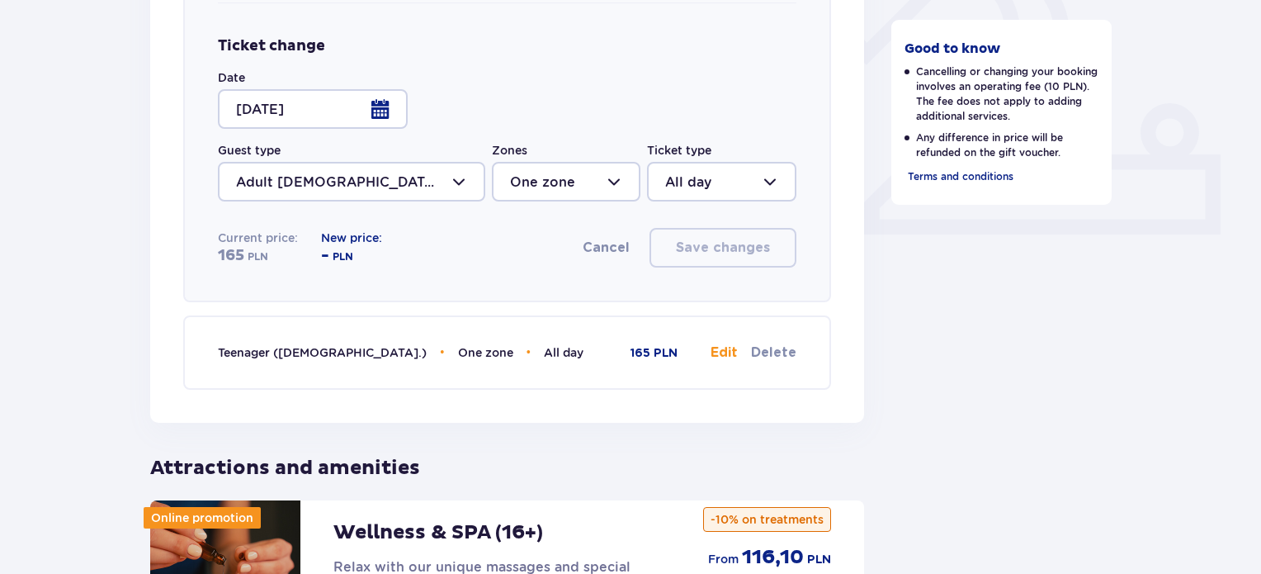
scroll to position [495, 0]
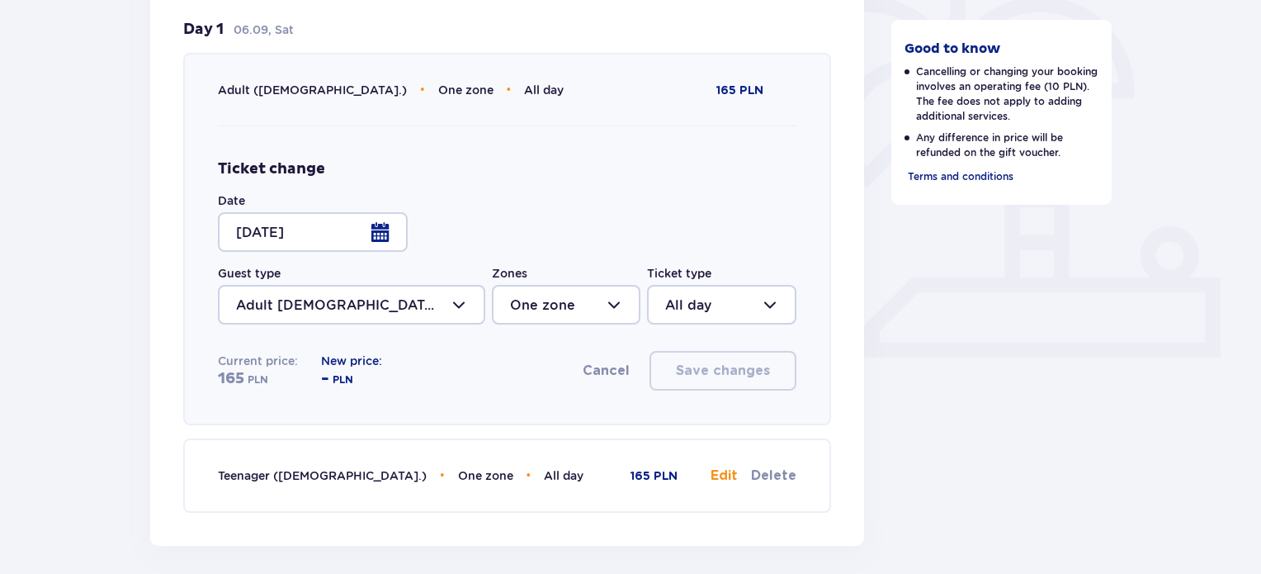
click at [607, 369] on button "Cancel" at bounding box center [606, 370] width 47 height 18
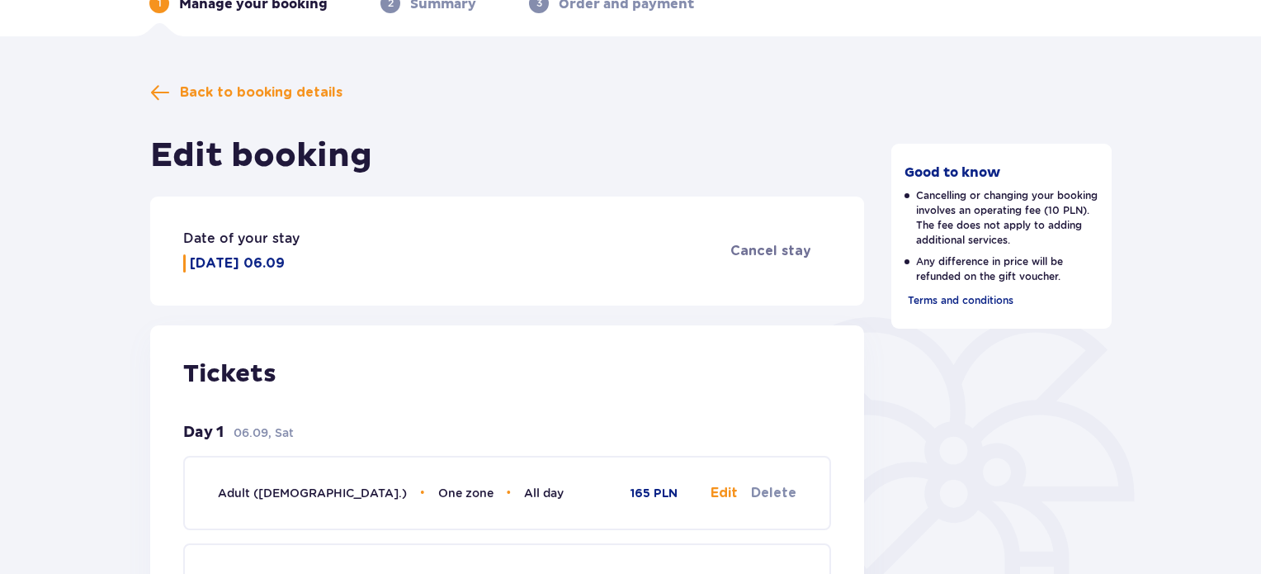
scroll to position [83, 0]
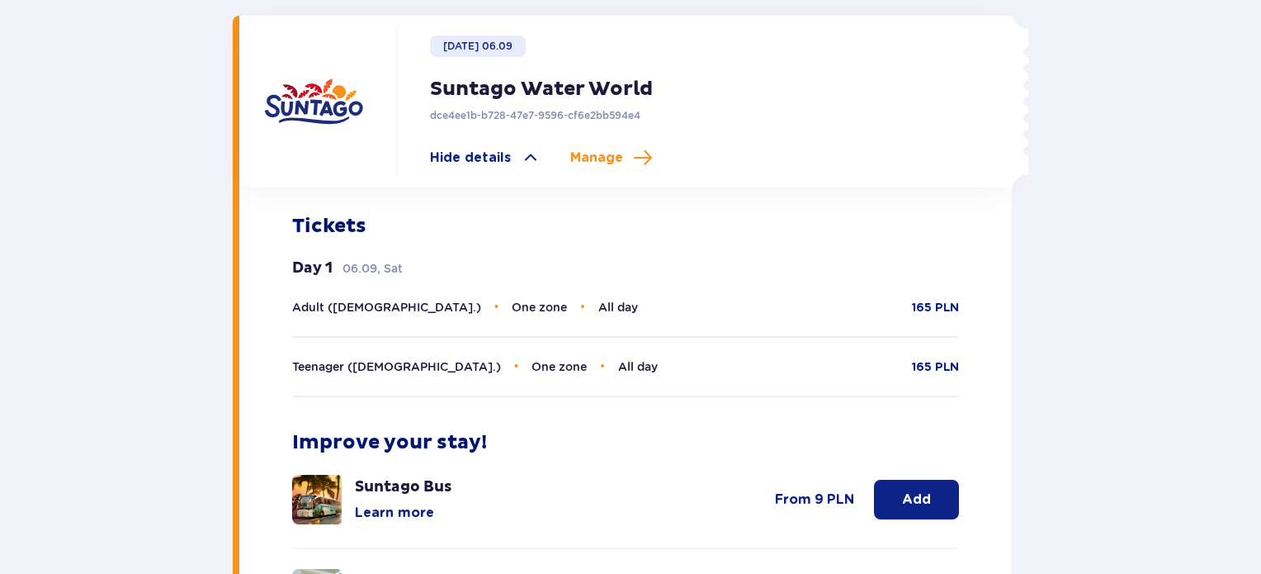
scroll to position [510, 0]
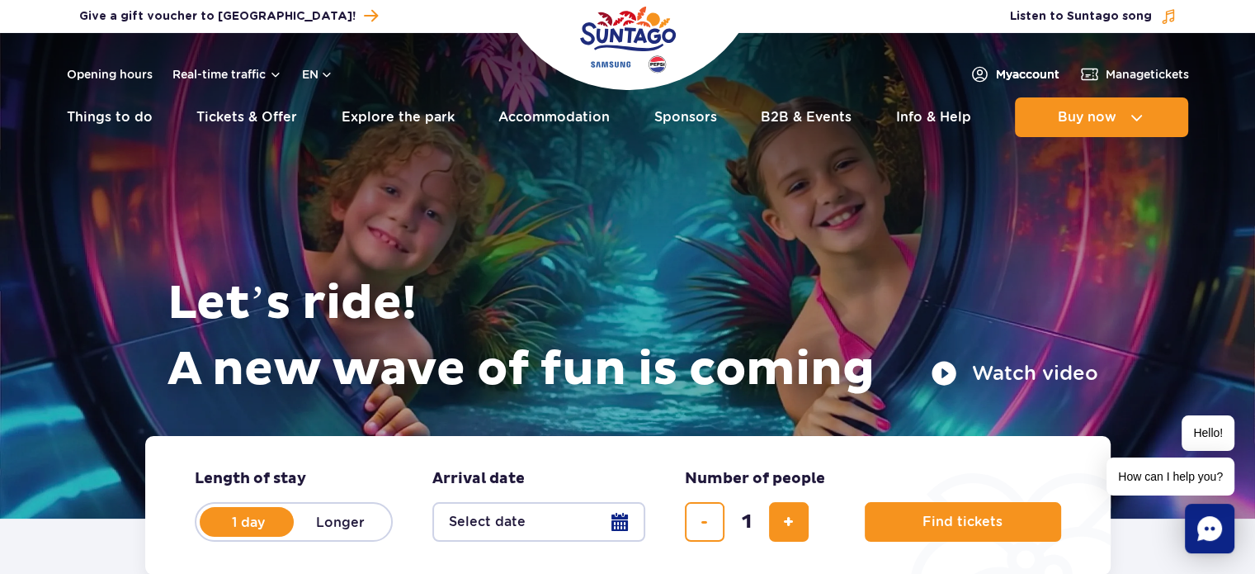
click at [1020, 73] on span "My account" at bounding box center [1028, 74] width 64 height 17
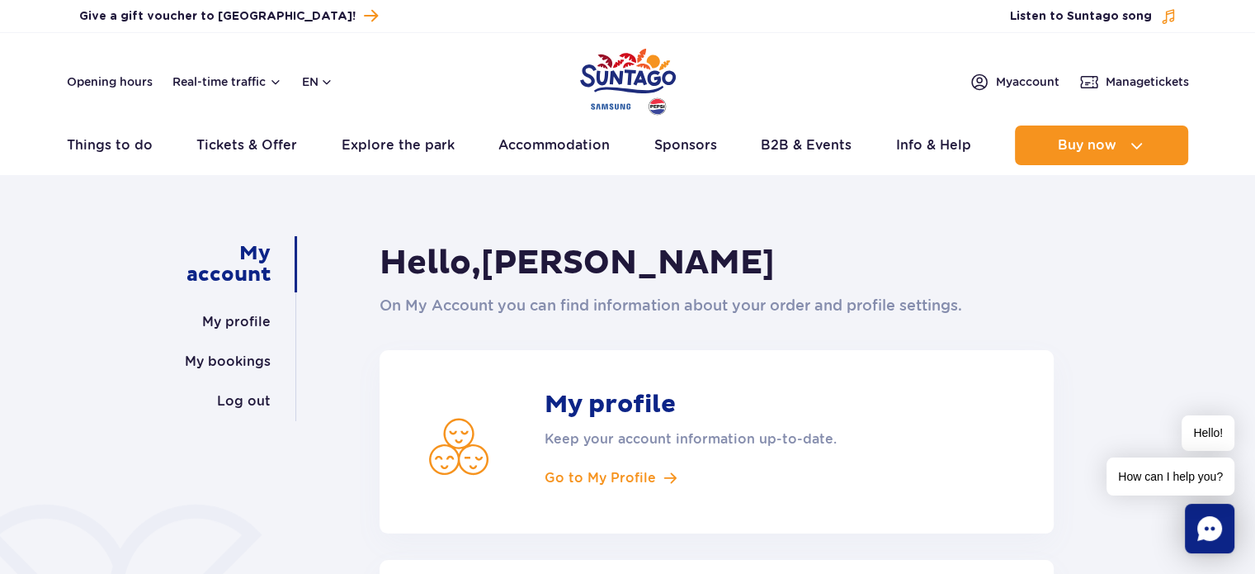
click at [87, 298] on div "My account My profile My bookings Log out Hello, [PERSON_NAME] On My Account yo…" at bounding box center [627, 547] width 1255 height 725
click at [234, 314] on link "My profile" at bounding box center [236, 322] width 68 height 40
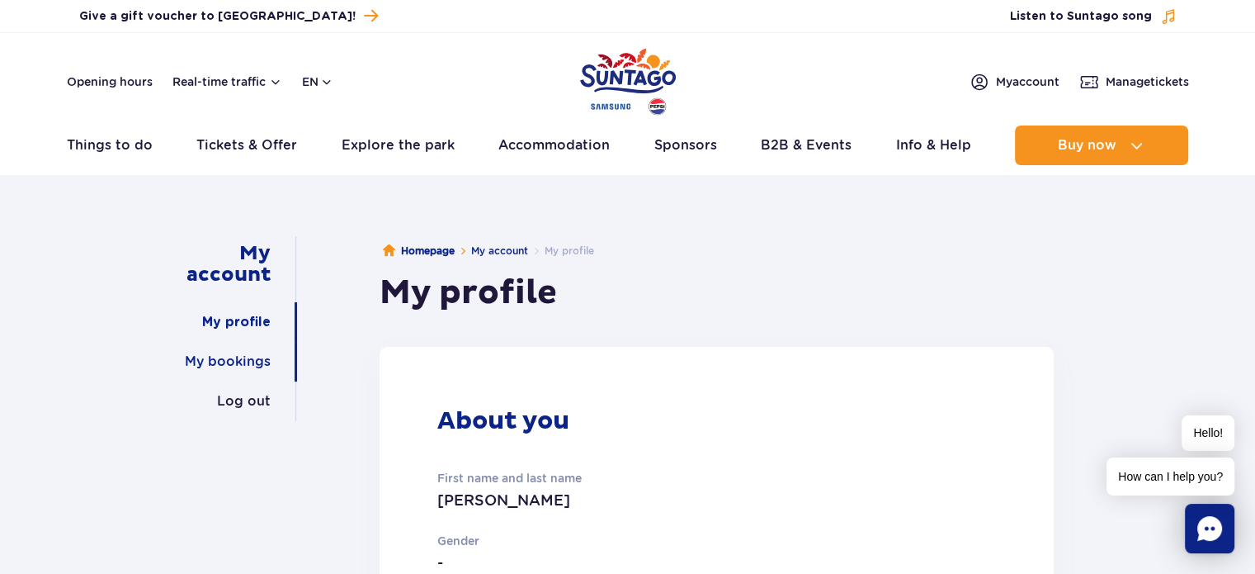
click at [237, 359] on link "My bookings" at bounding box center [228, 362] width 86 height 40
click at [239, 365] on link "My bookings" at bounding box center [228, 362] width 86 height 40
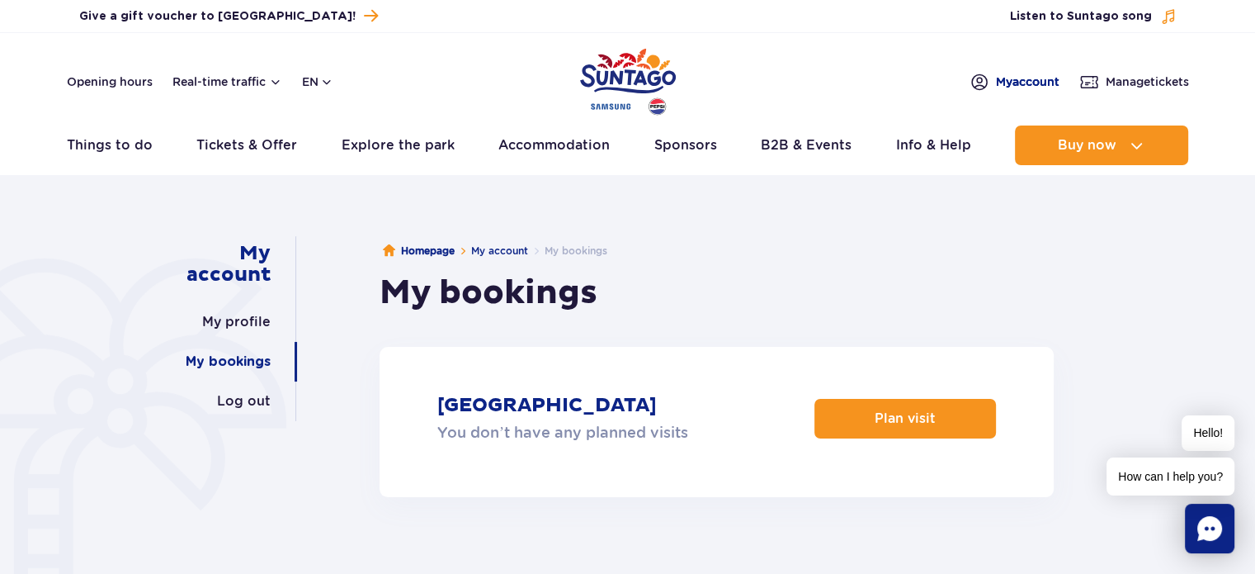
click at [1018, 83] on span "My account" at bounding box center [1028, 81] width 64 height 17
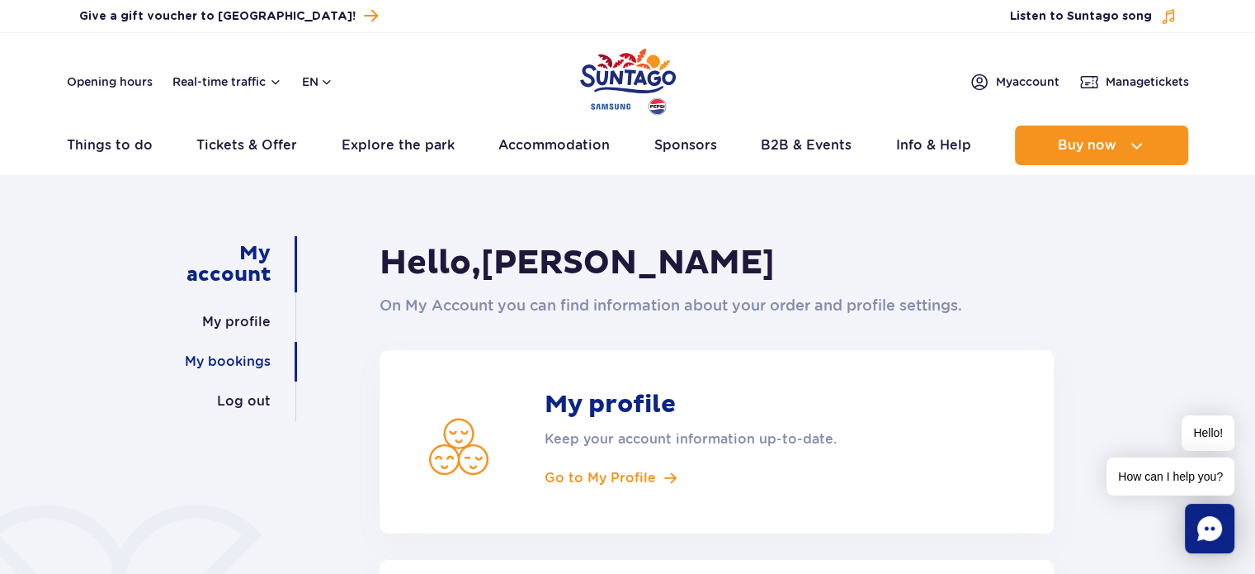
click at [251, 365] on link "My bookings" at bounding box center [228, 362] width 86 height 40
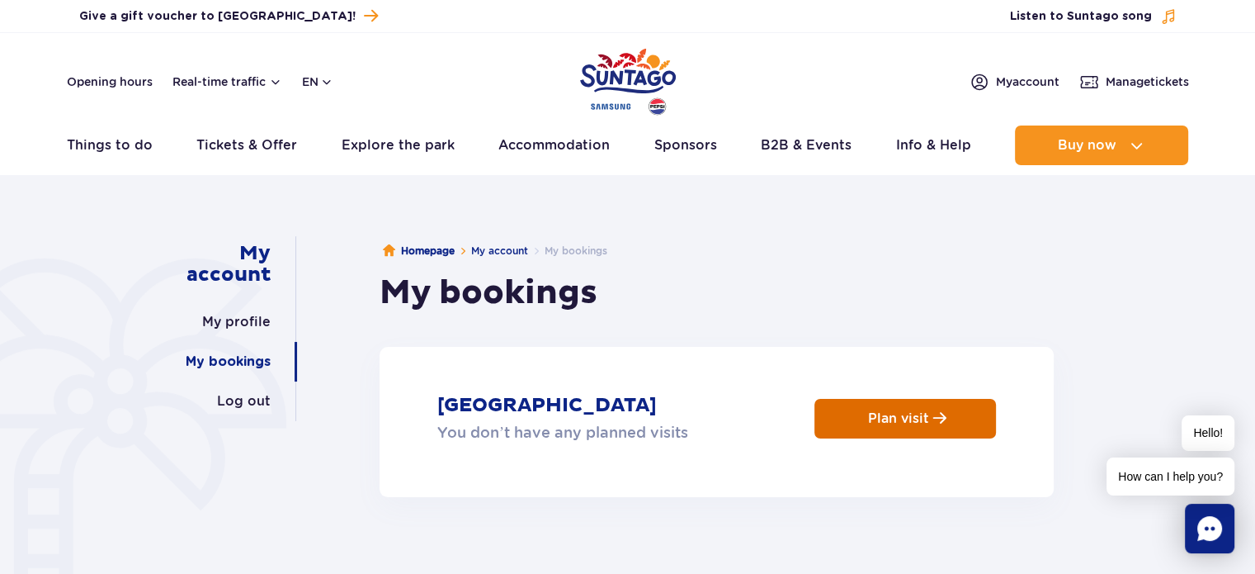
click at [911, 423] on p "Plan visit" at bounding box center [898, 418] width 61 height 16
click at [1046, 243] on ul "Homepage My account My bookings" at bounding box center [717, 251] width 674 height 30
click at [327, 81] on button "en" at bounding box center [317, 81] width 31 height 17
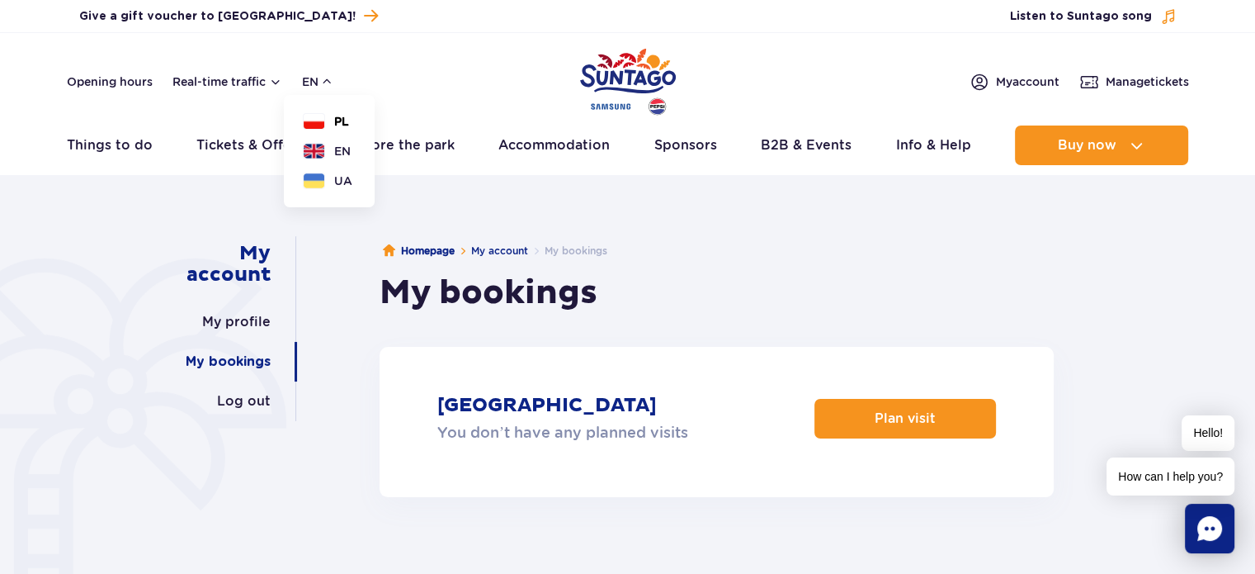
click at [323, 120] on button "PL" at bounding box center [326, 121] width 45 height 17
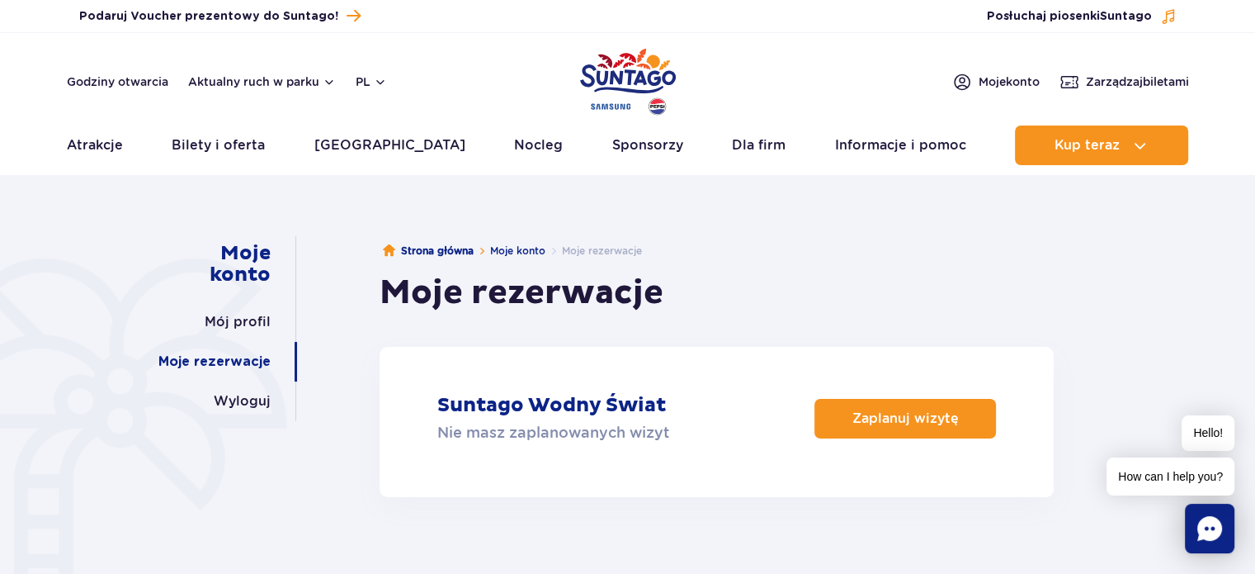
click at [70, 273] on div at bounding box center [81, 460] width 412 height 408
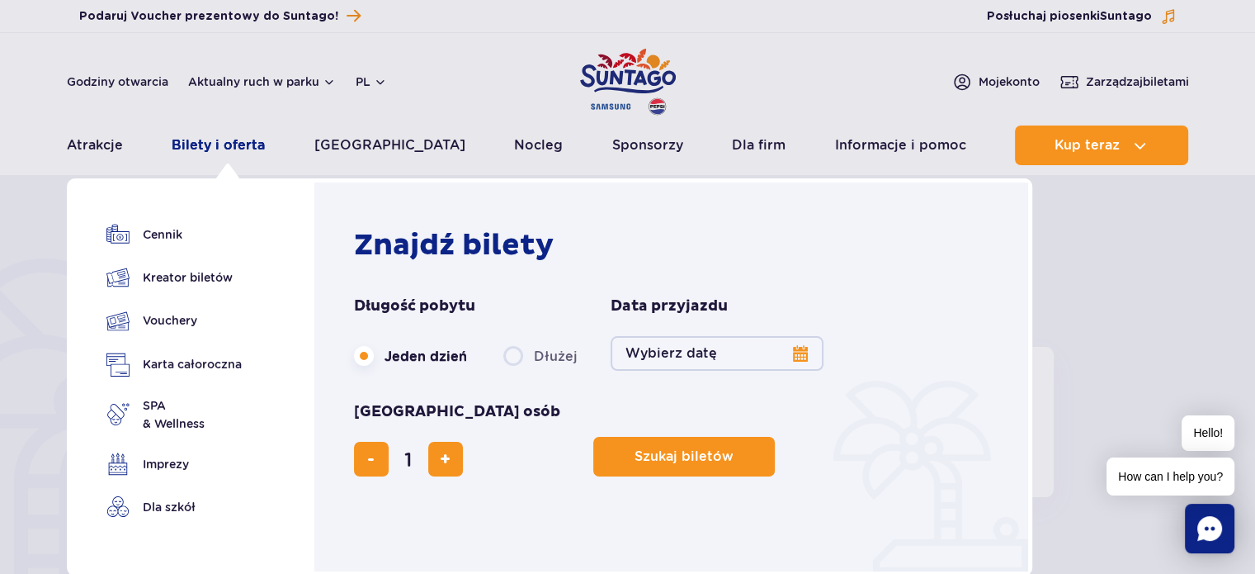
click at [217, 150] on link "Bilety i oferta" at bounding box center [218, 145] width 93 height 40
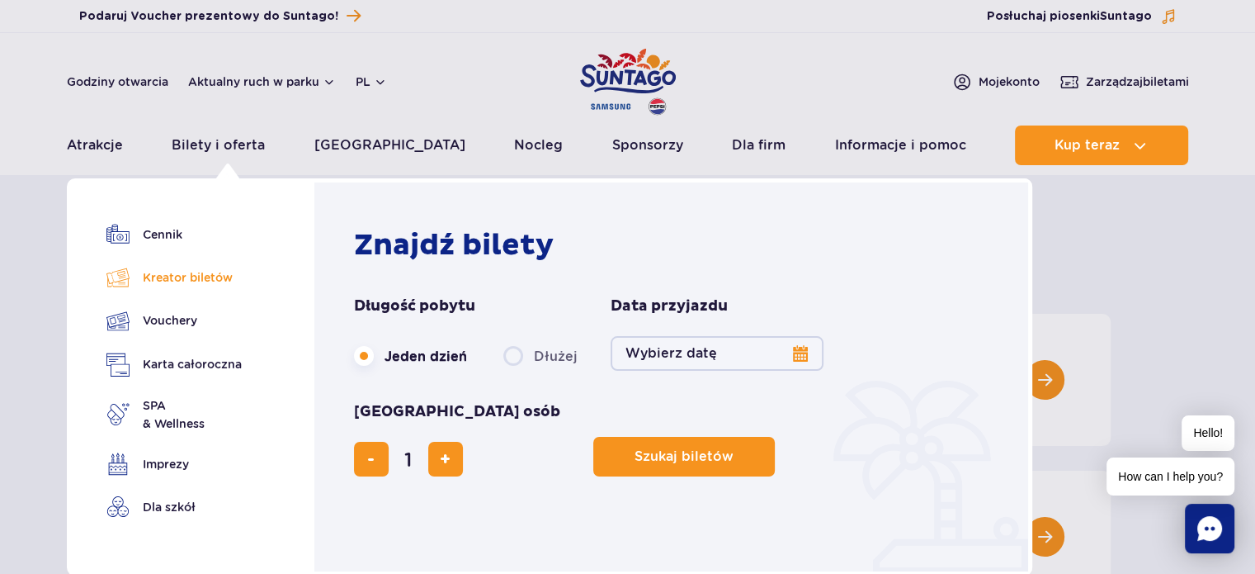
click at [168, 276] on link "Kreator biletów" at bounding box center [173, 277] width 135 height 23
